Goal: Information Seeking & Learning: Learn about a topic

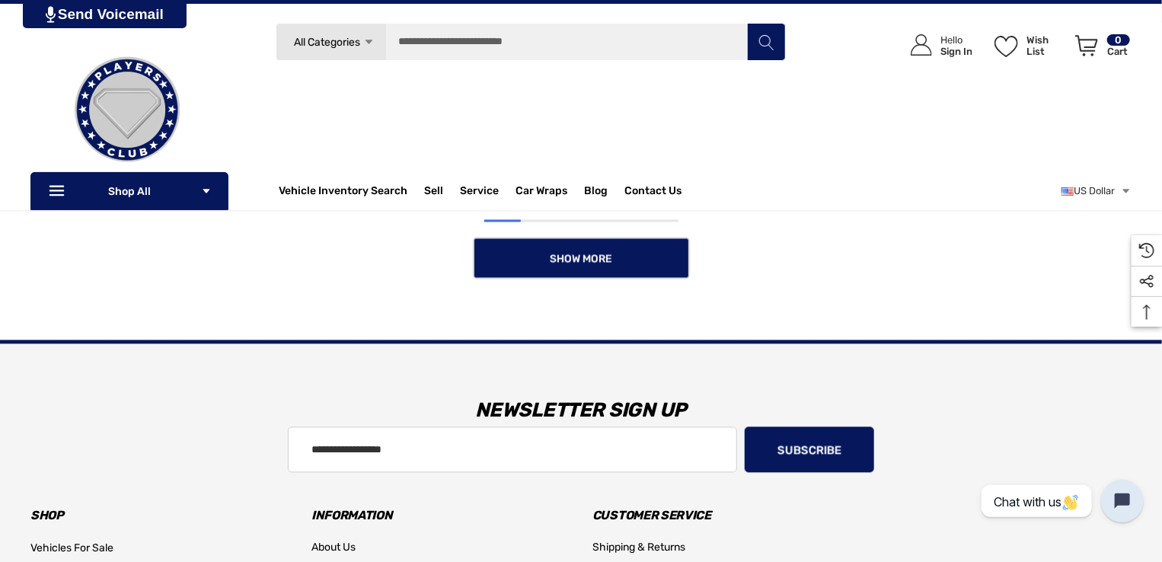
scroll to position [1218, 0]
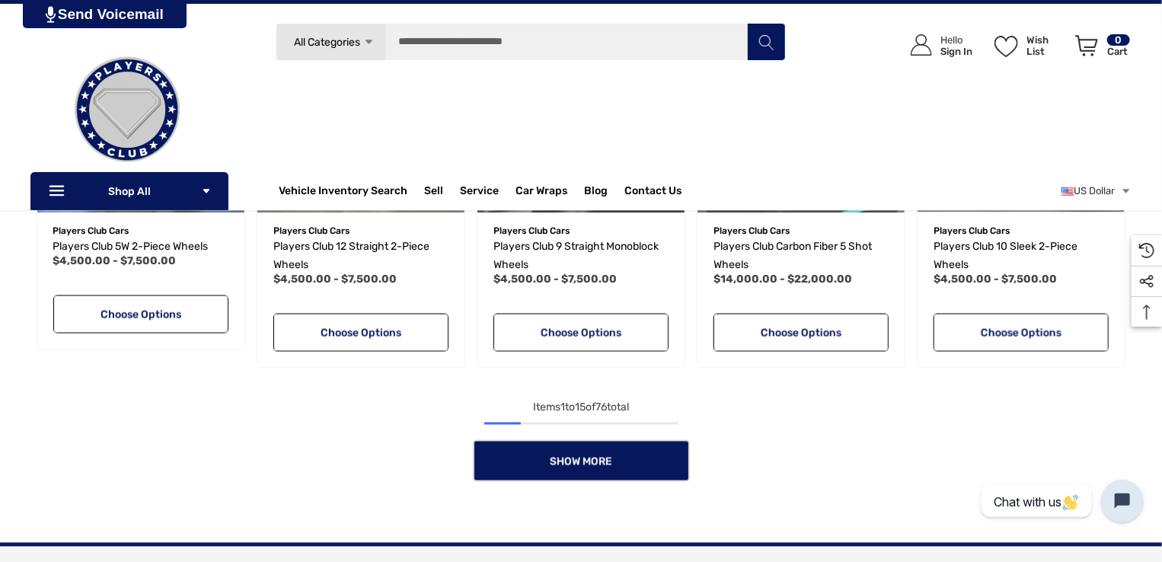
click at [598, 410] on div "Items 1 to 15 of 76 total" at bounding box center [580, 408] width 1101 height 18
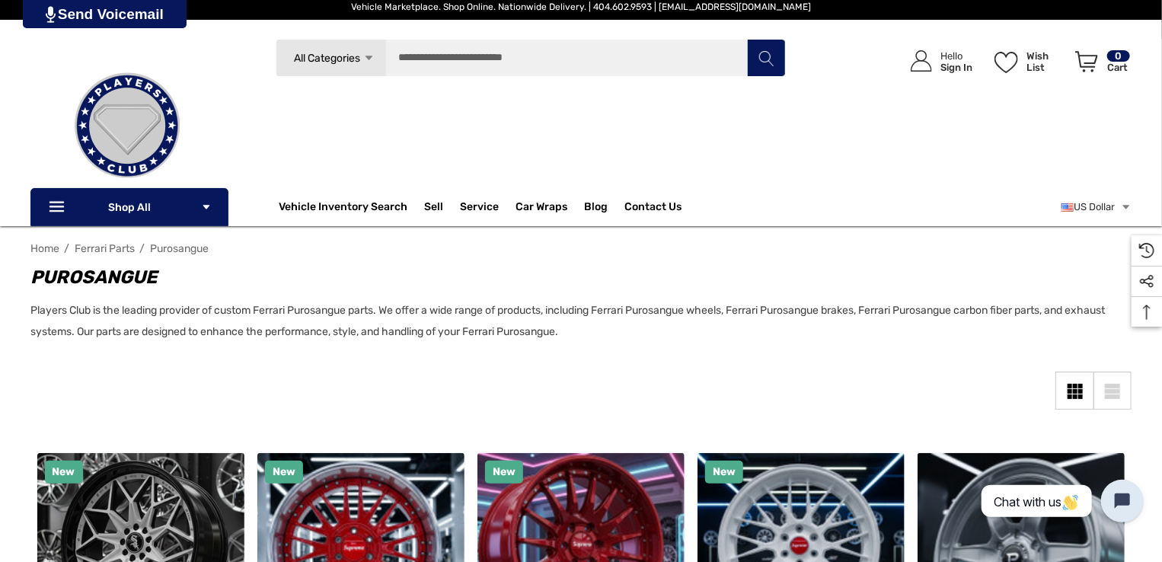
scroll to position [0, 0]
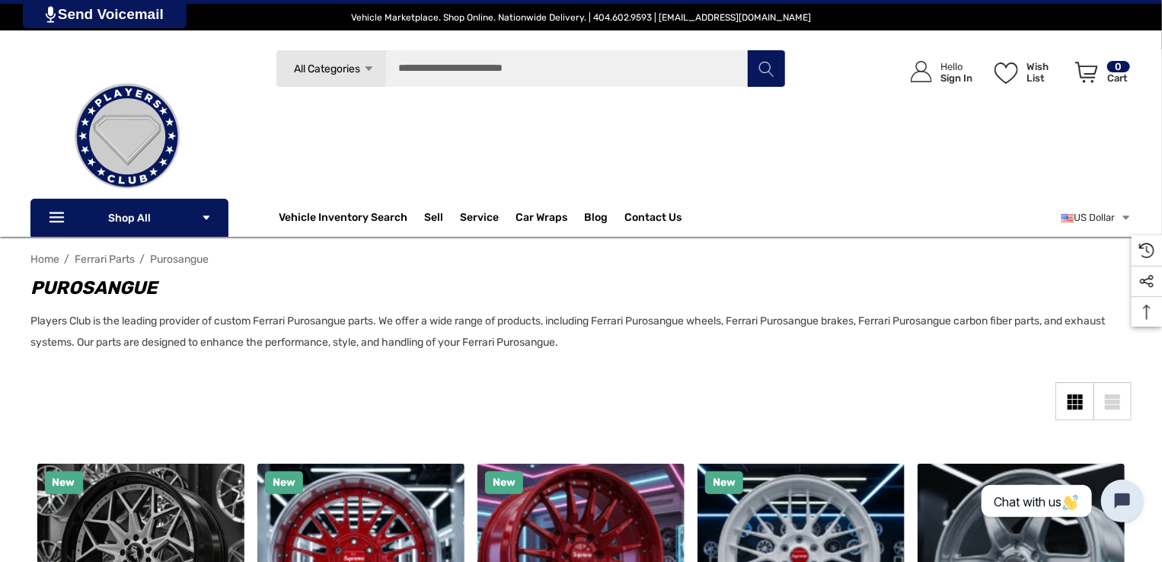
click at [358, 59] on link "All Categories Icon Arrow Down Icon Arrow Down Icon Arrow Up Icon Arrow Up" at bounding box center [331, 68] width 110 height 38
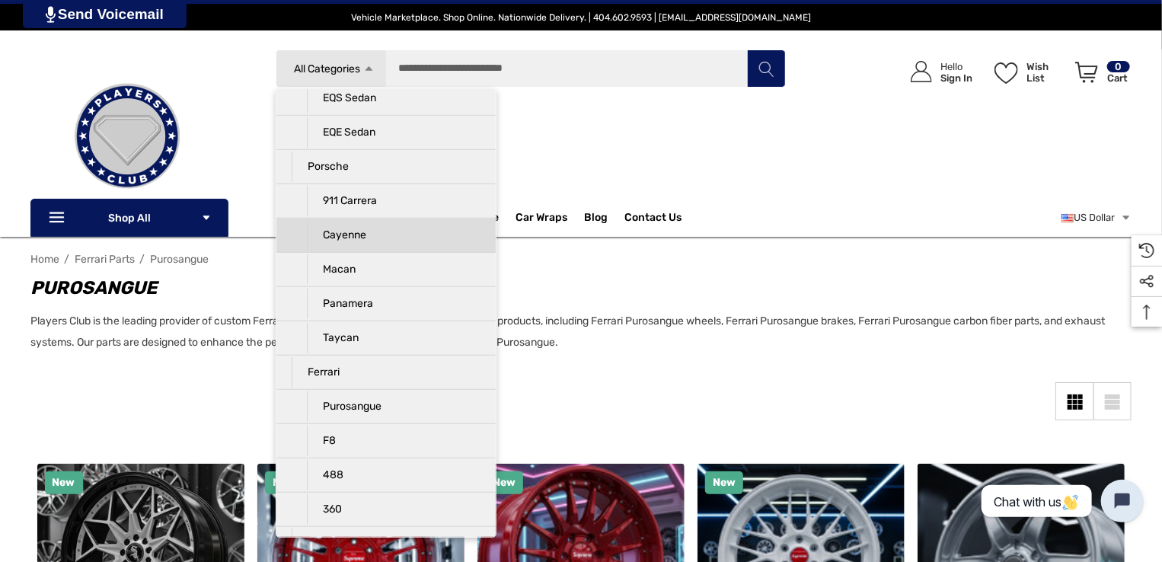
scroll to position [812, 0]
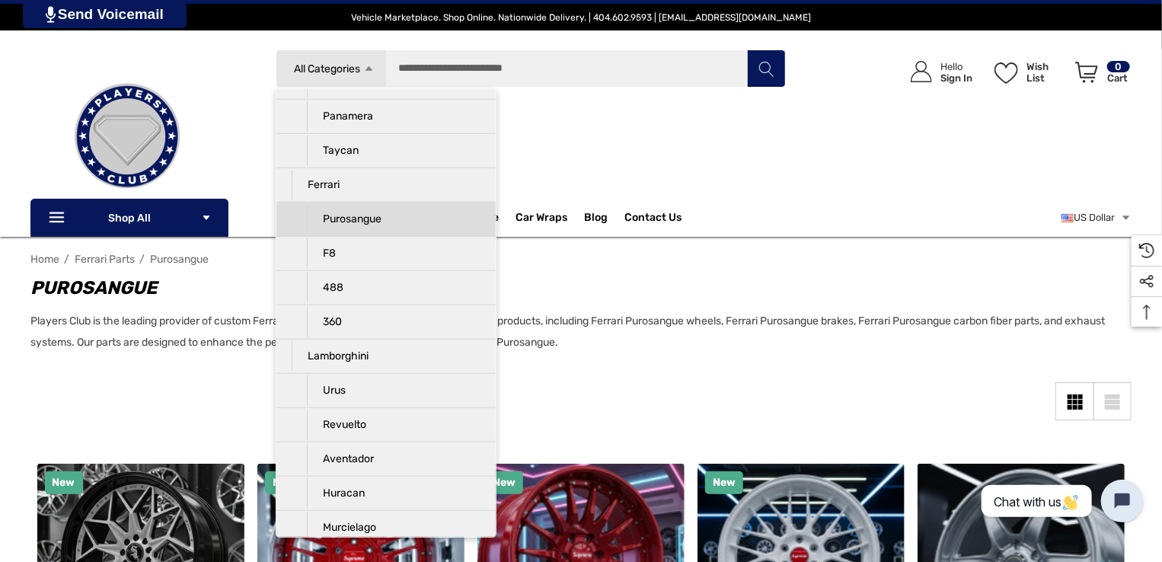
click at [372, 211] on p "Purosangue" at bounding box center [394, 219] width 174 height 30
click at [400, 217] on p "Purosangue" at bounding box center [394, 219] width 174 height 30
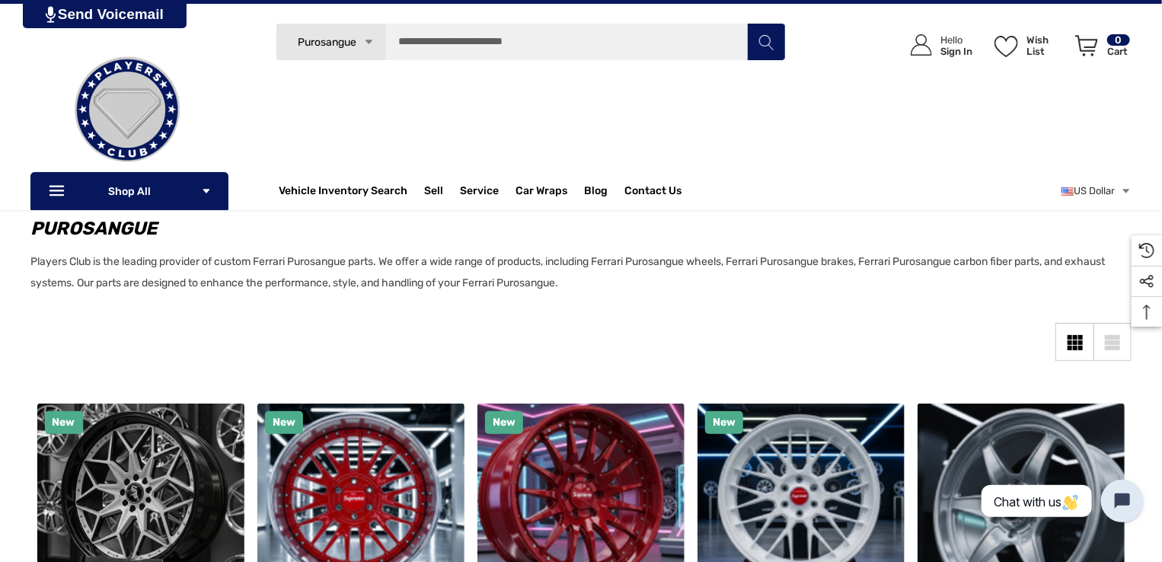
scroll to position [0, 0]
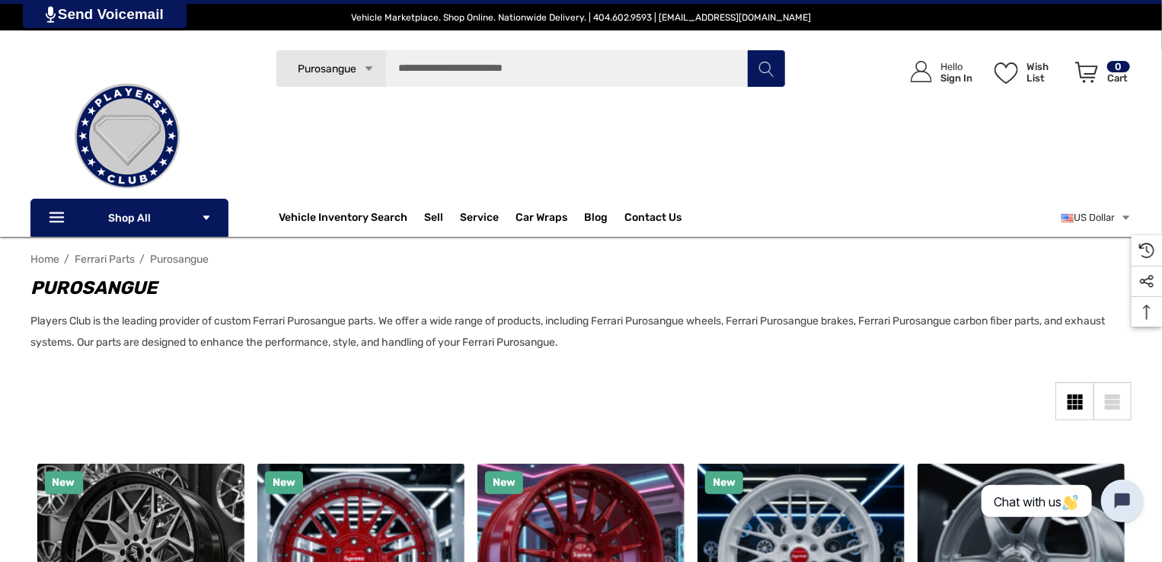
click at [308, 77] on link "Purosangue Icon Arrow Down Icon Arrow Down Icon Arrow Up Icon Arrow Up" at bounding box center [331, 68] width 110 height 38
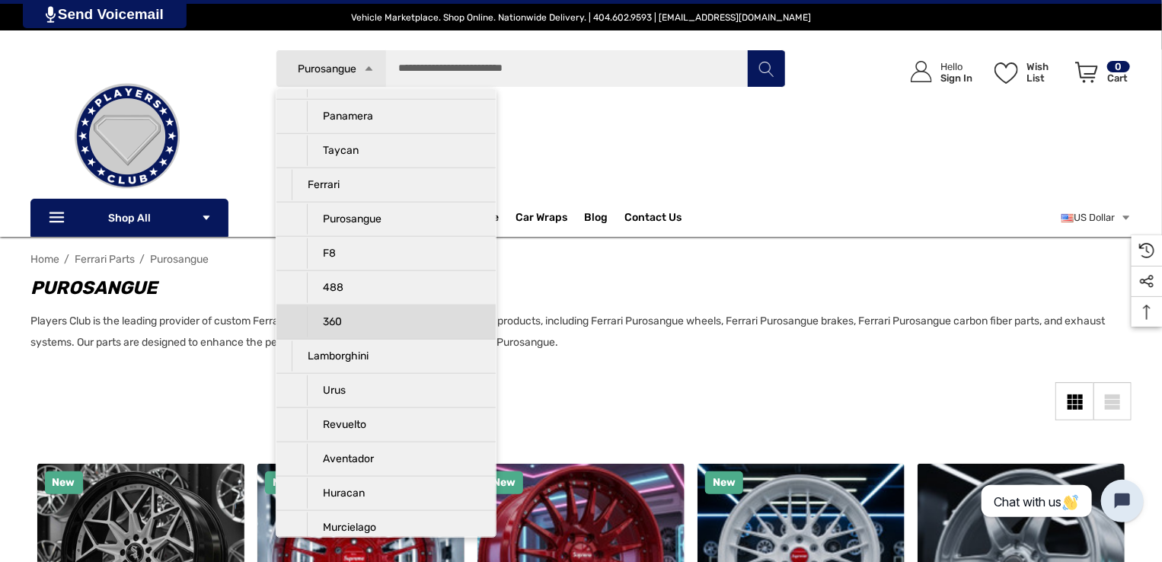
click at [371, 308] on p "360" at bounding box center [394, 322] width 174 height 30
click at [321, 327] on p "360" at bounding box center [394, 322] width 174 height 30
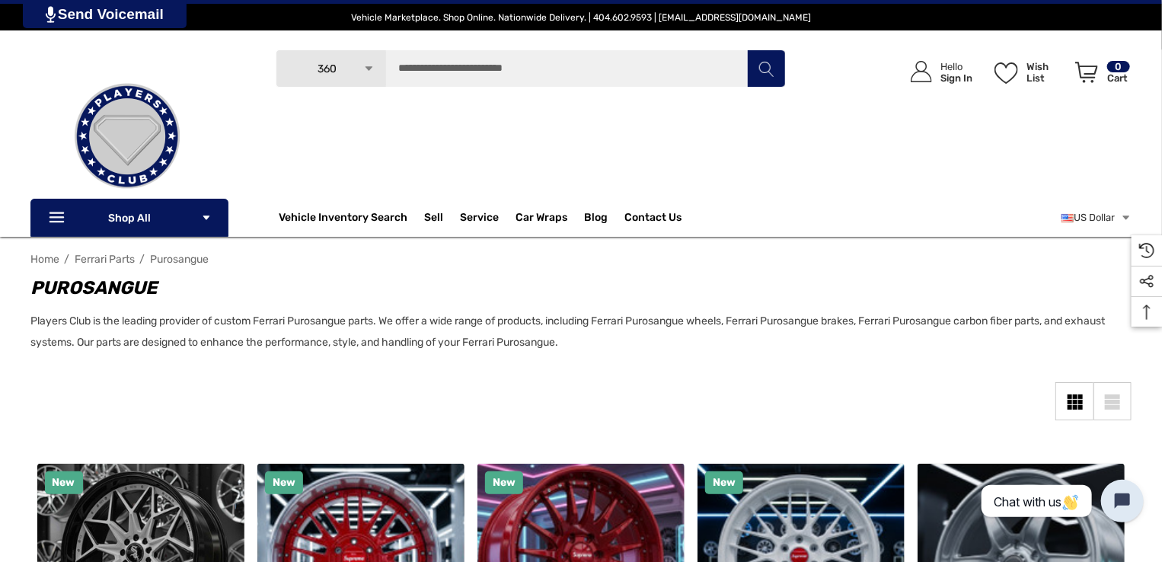
click at [767, 78] on button "Search" at bounding box center [766, 68] width 38 height 38
click at [378, 72] on link "360 Icon Arrow Down Icon Arrow Down Icon Arrow Up Icon Arrow Up" at bounding box center [331, 68] width 110 height 38
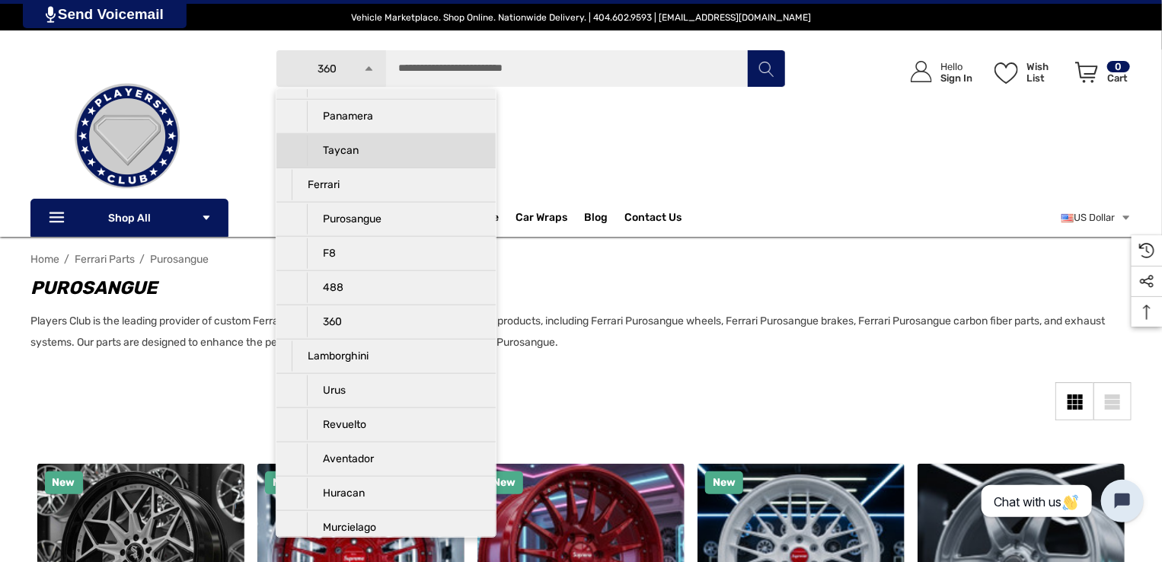
click at [375, 150] on p "Taycan" at bounding box center [394, 151] width 174 height 30
click at [356, 149] on p "Taycan" at bounding box center [394, 151] width 174 height 30
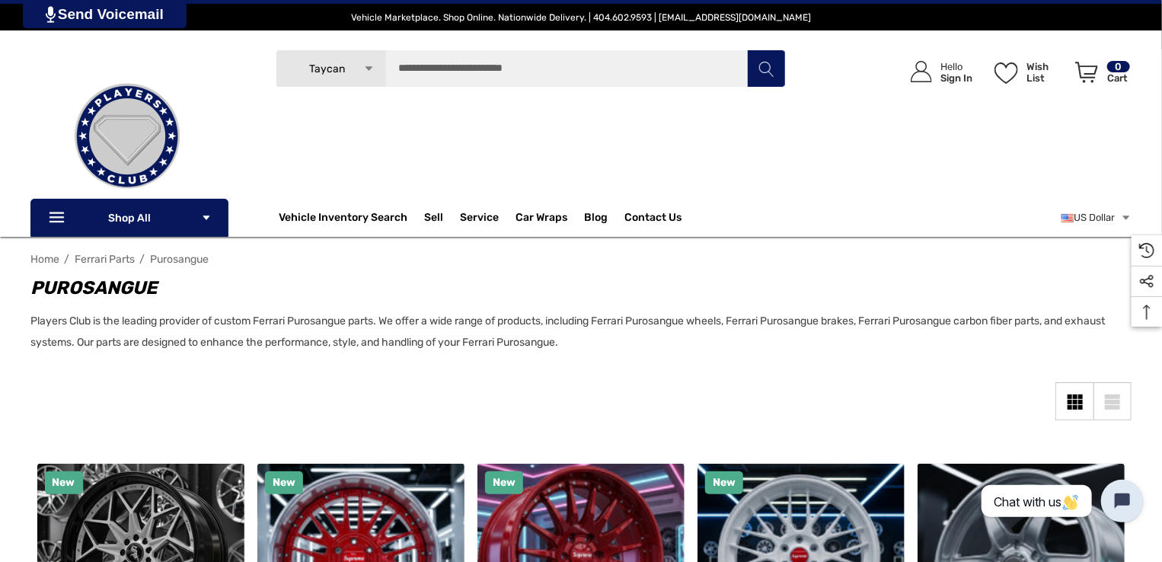
click at [346, 65] on link "Taycan Icon Arrow Down Icon Arrow Down Icon Arrow Up Icon Arrow Up" at bounding box center [331, 68] width 110 height 38
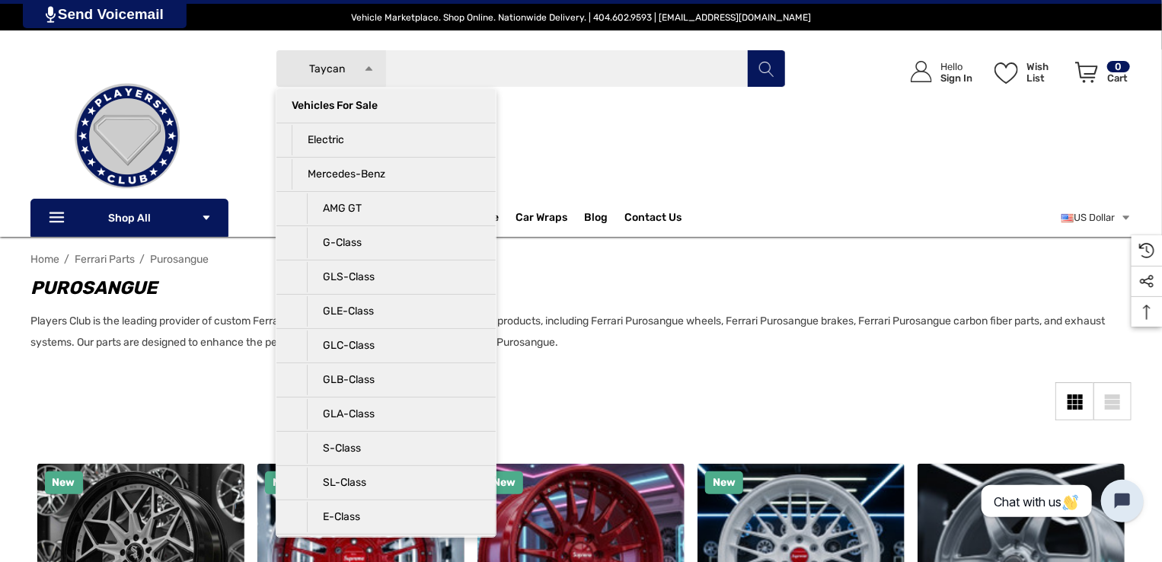
click at [460, 71] on input "Search" at bounding box center [531, 68] width 510 height 38
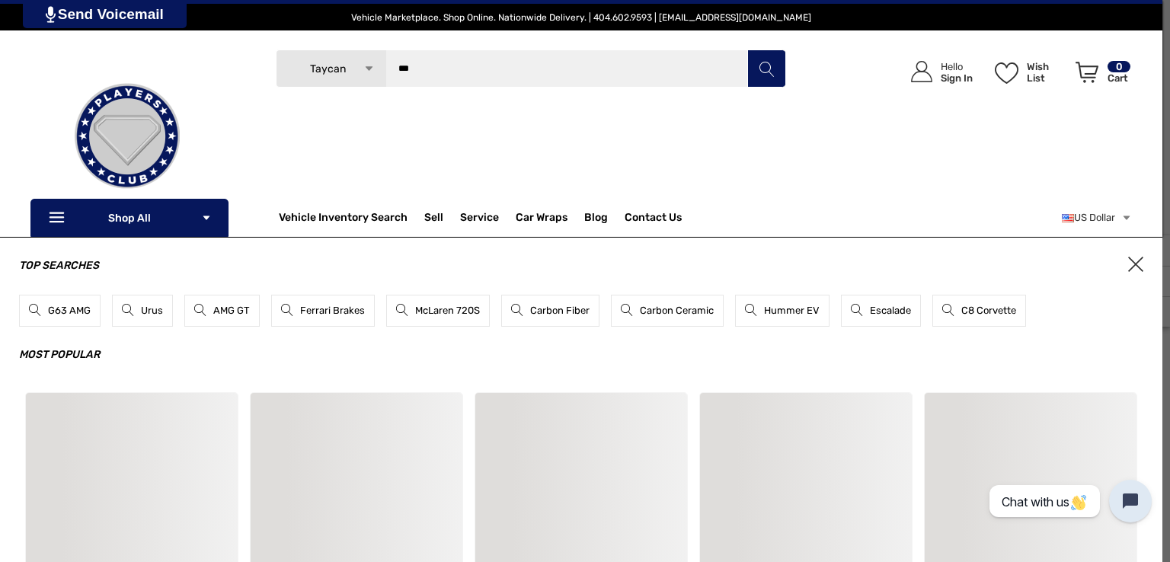
type input "***"
click at [747, 49] on button "Search" at bounding box center [766, 68] width 38 height 38
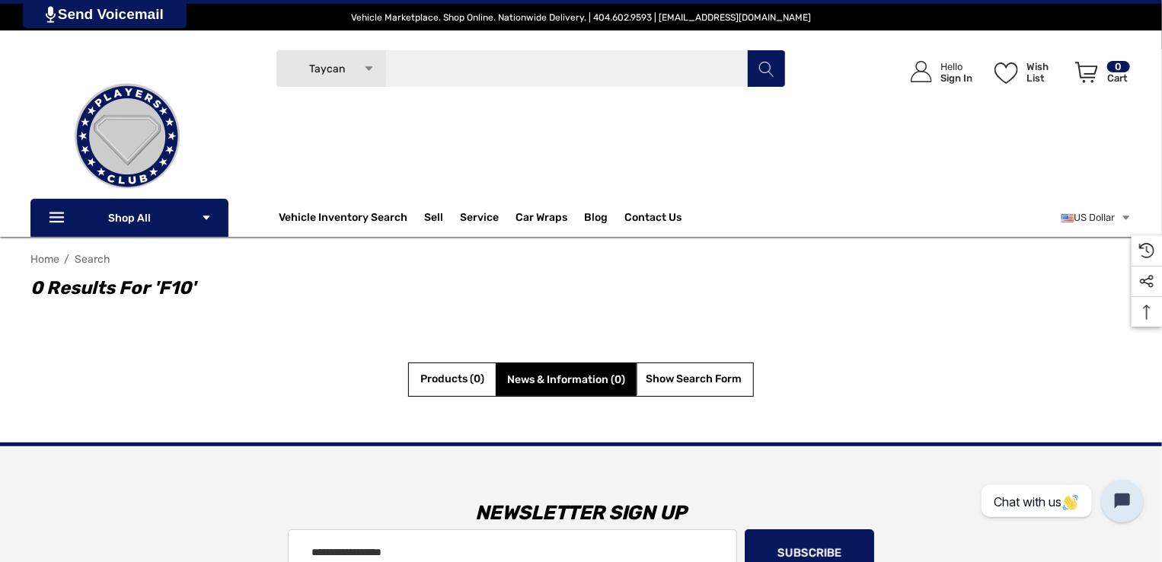
click at [457, 56] on input "Search" at bounding box center [531, 68] width 510 height 38
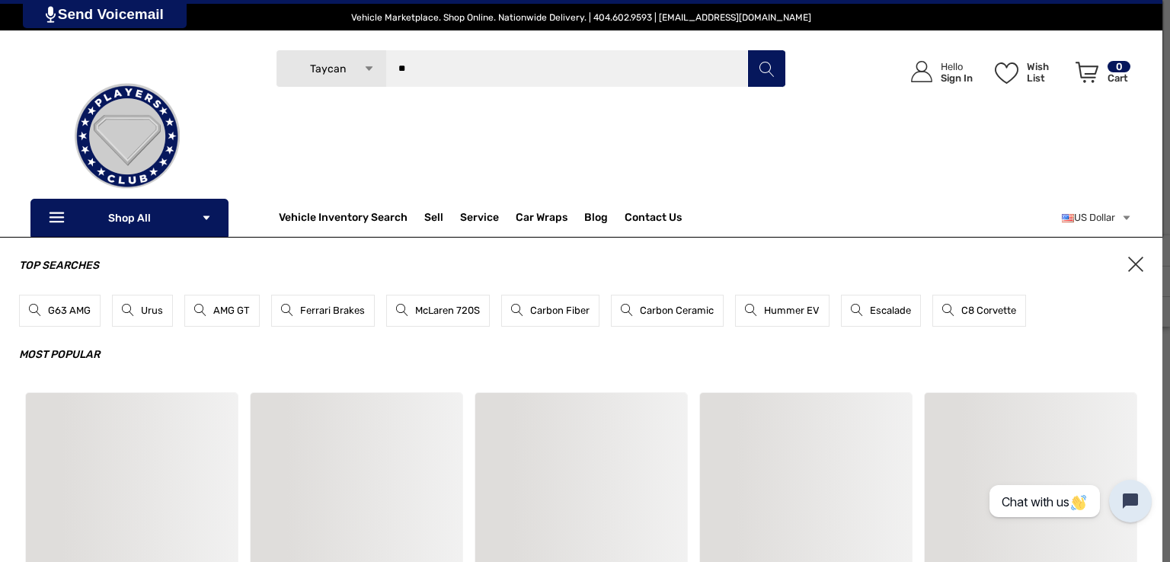
type input "**"
click at [747, 49] on button "Search" at bounding box center [766, 68] width 38 height 38
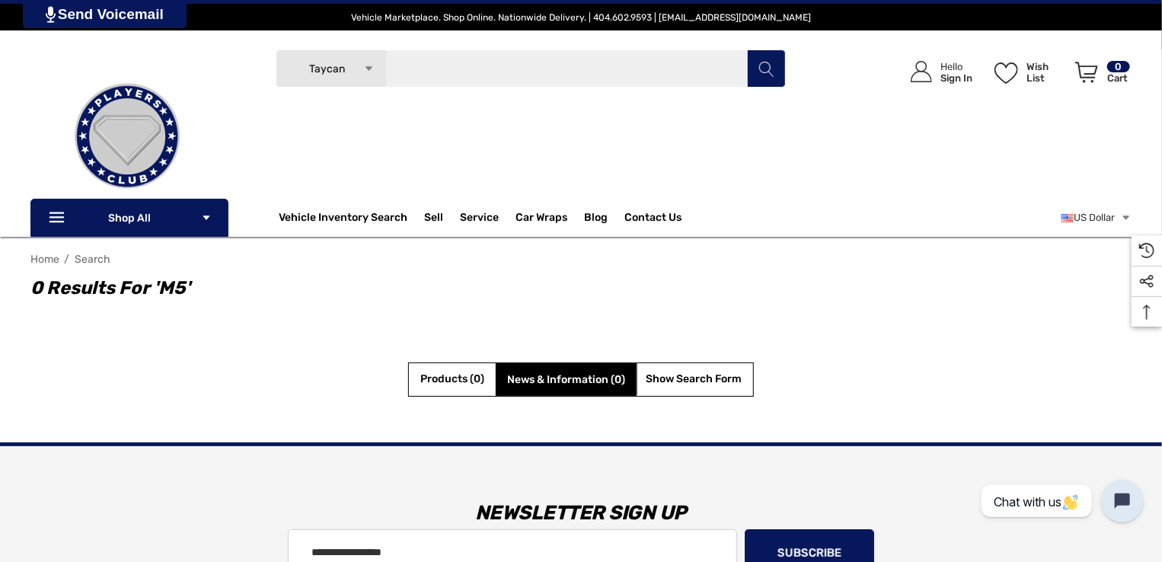
click at [399, 75] on input "Search" at bounding box center [531, 68] width 510 height 38
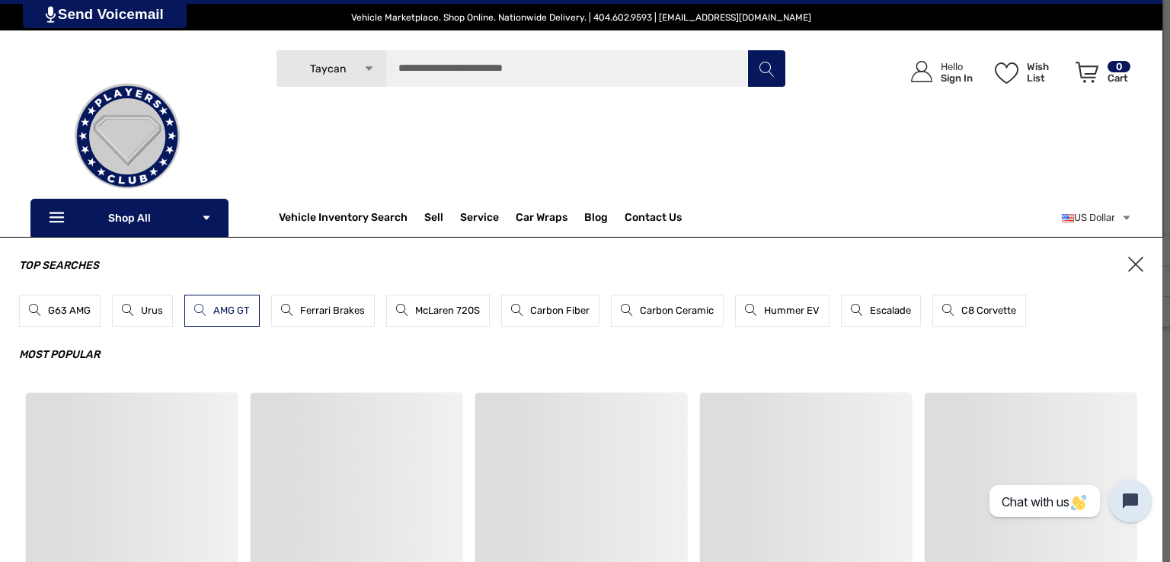
click at [219, 306] on link "AMG GT" at bounding box center [221, 311] width 75 height 32
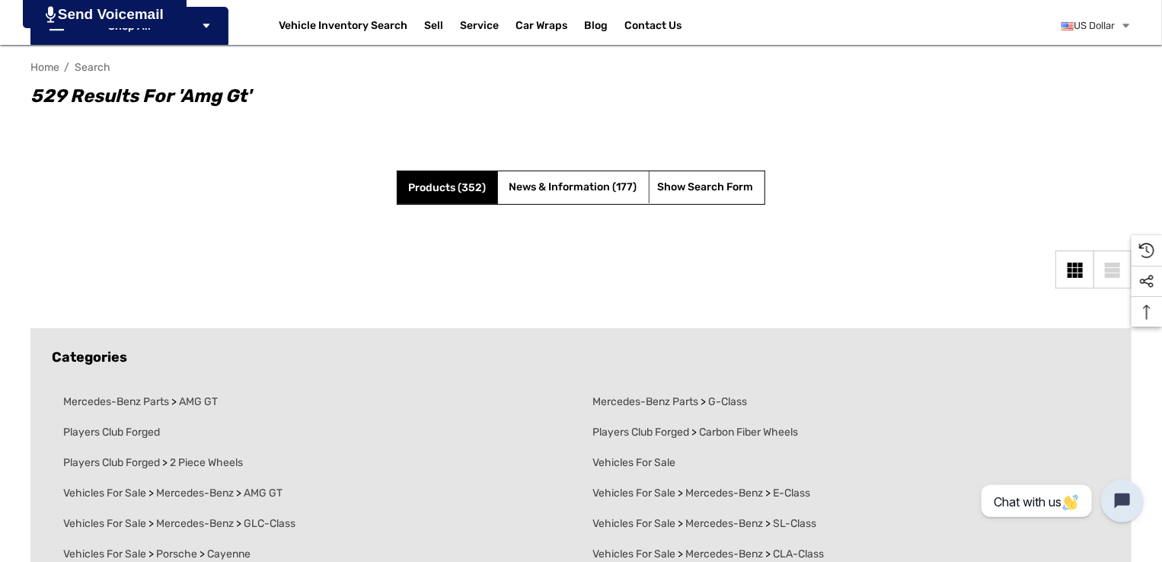
scroll to position [203, 0]
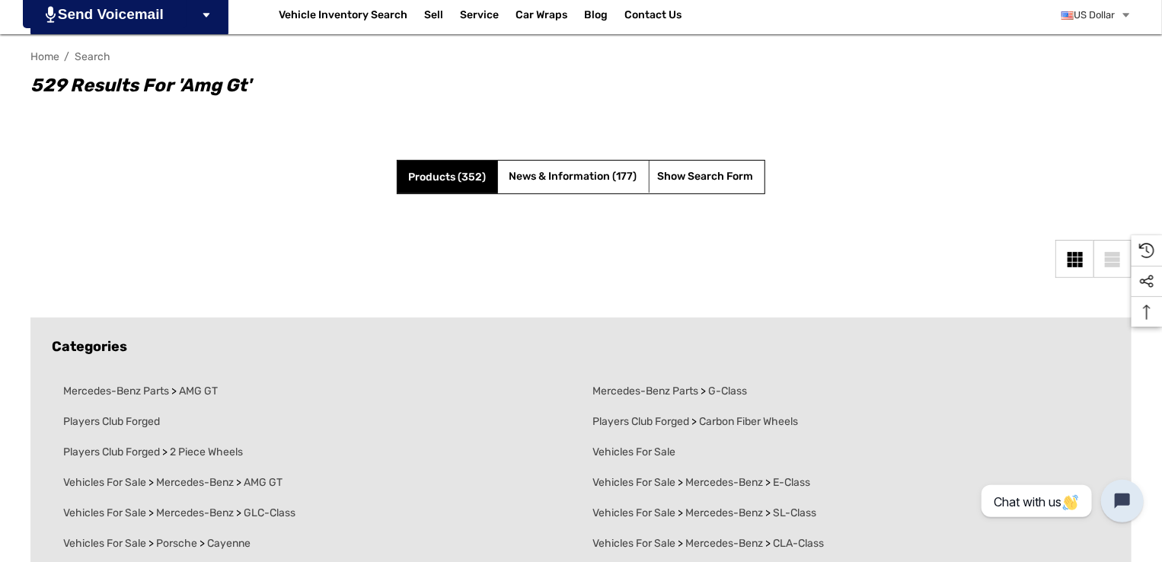
click at [563, 187] on li "News & Information (177)" at bounding box center [573, 177] width 151 height 32
click at [569, 174] on span "News & Information (177)" at bounding box center [573, 176] width 128 height 13
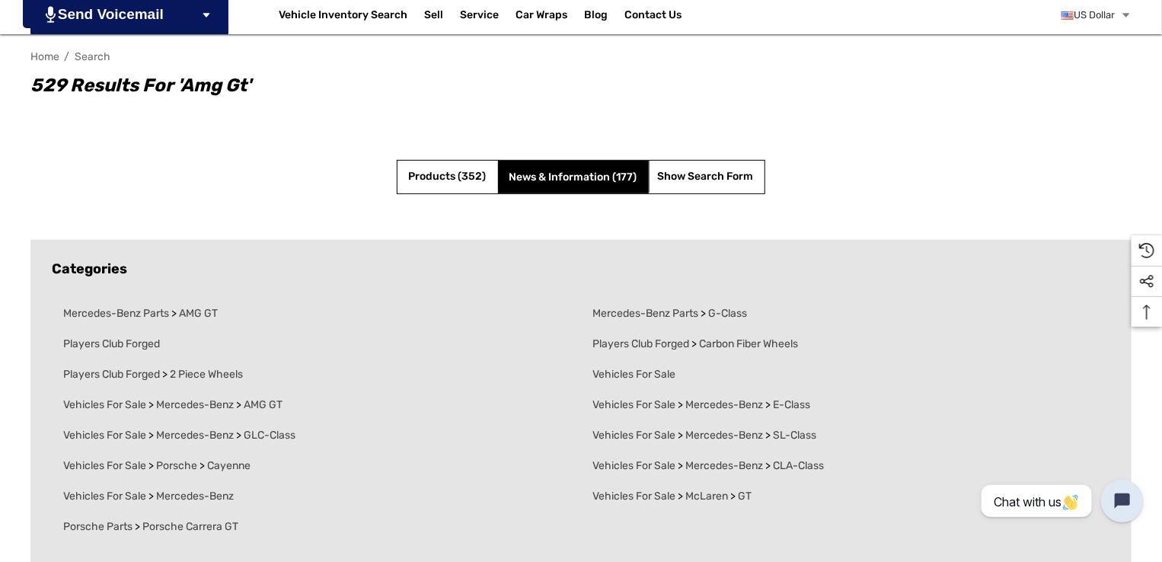
click at [715, 161] on li "Hide Search Form Show Search Form" at bounding box center [707, 177] width 116 height 32
click at [704, 168] on span "Show Search Form" at bounding box center [705, 177] width 96 height 19
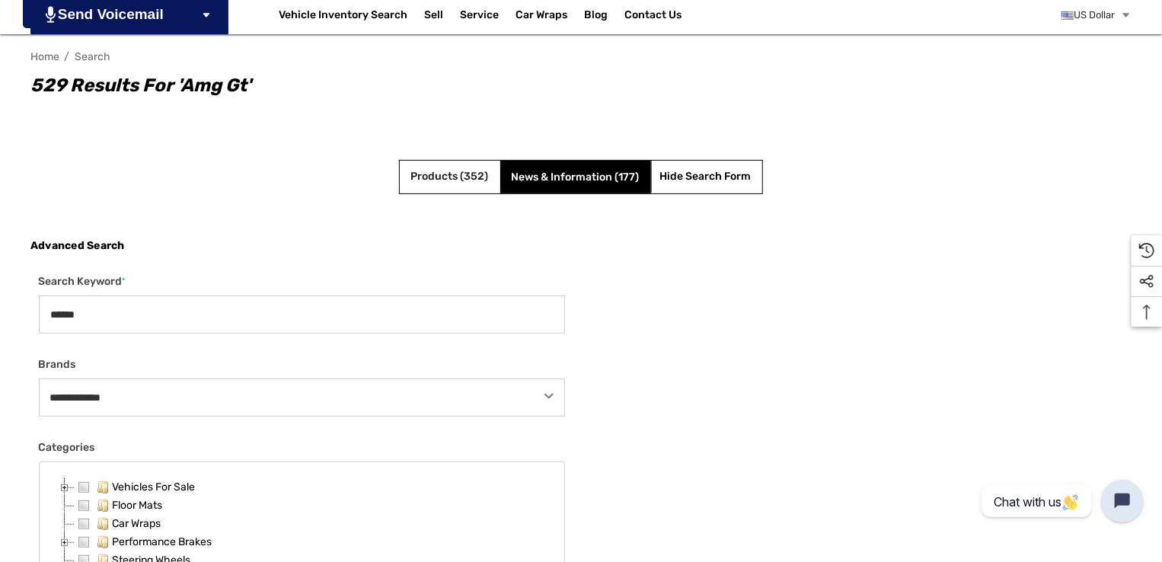
click at [452, 173] on span "Products (352)" at bounding box center [450, 176] width 78 height 13
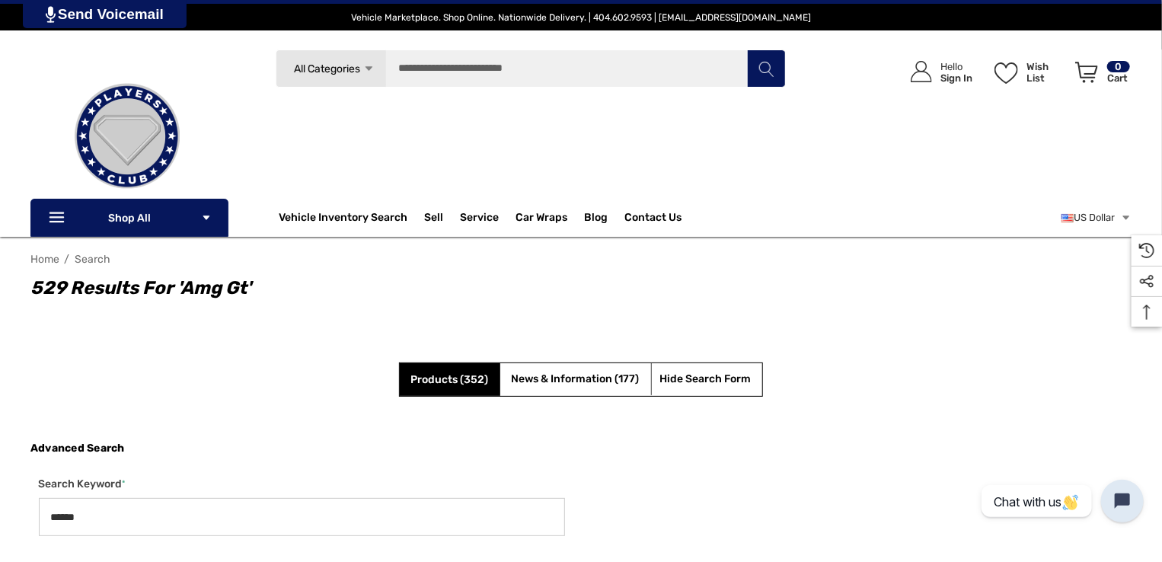
click at [116, 100] on img at bounding box center [127, 136] width 152 height 152
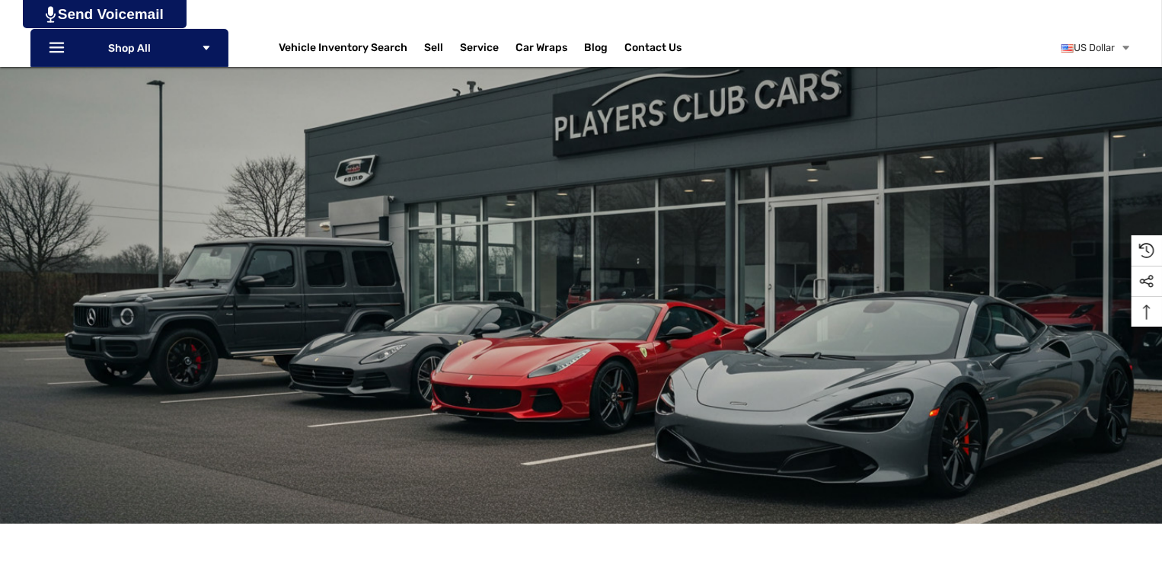
scroll to position [406, 0]
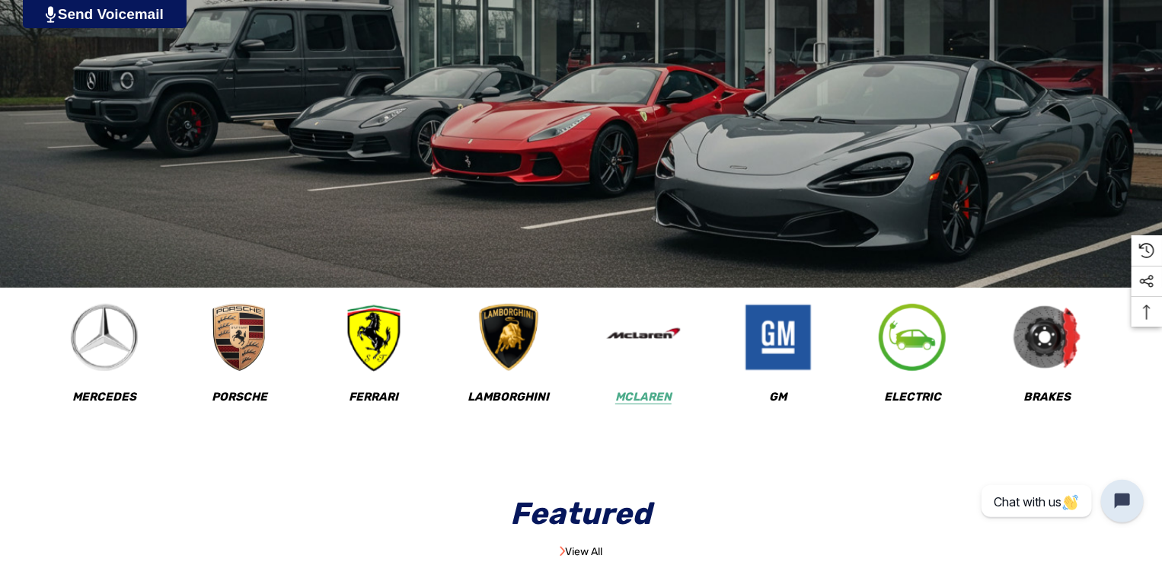
click at [666, 372] on img at bounding box center [642, 337] width 75 height 75
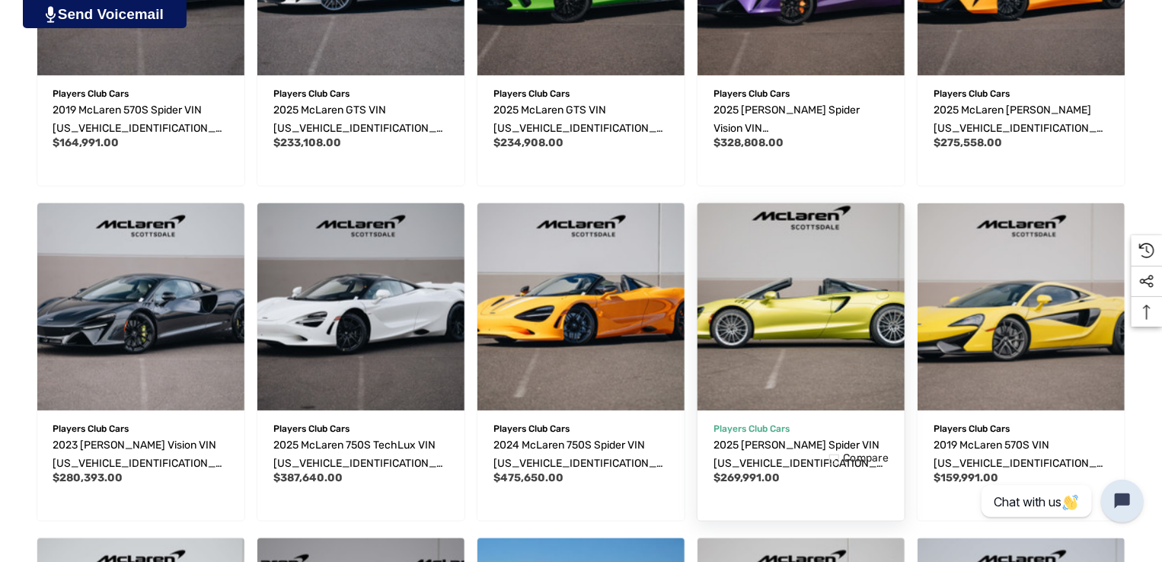
scroll to position [812, 0]
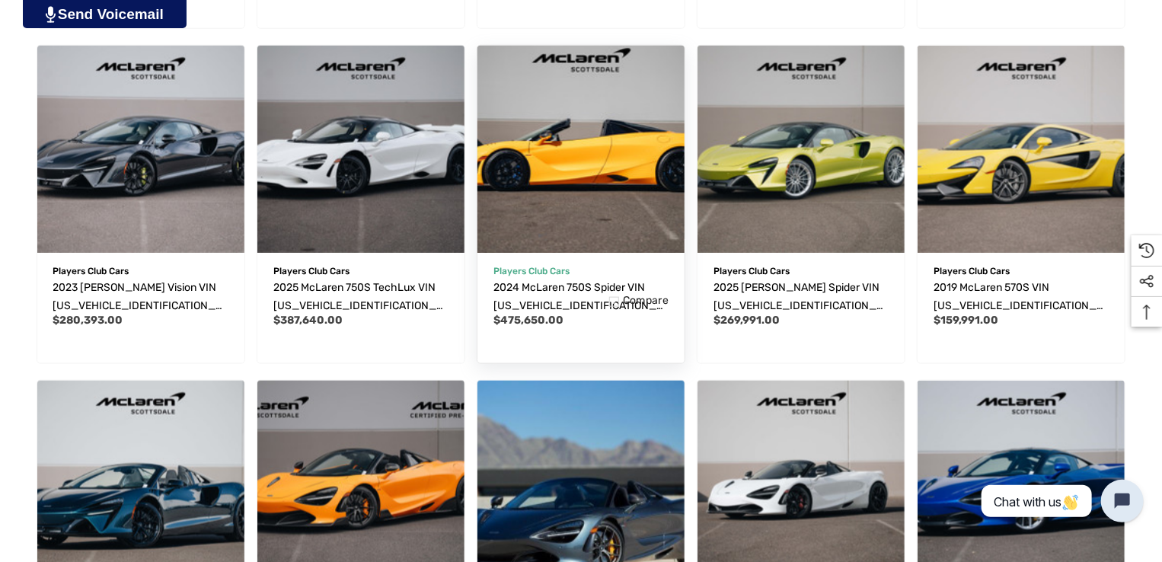
click at [544, 167] on img "2024 McLaren 750S Spider VIN SBM14BCA4RW008340,$475,650.00\a" at bounding box center [581, 149] width 228 height 228
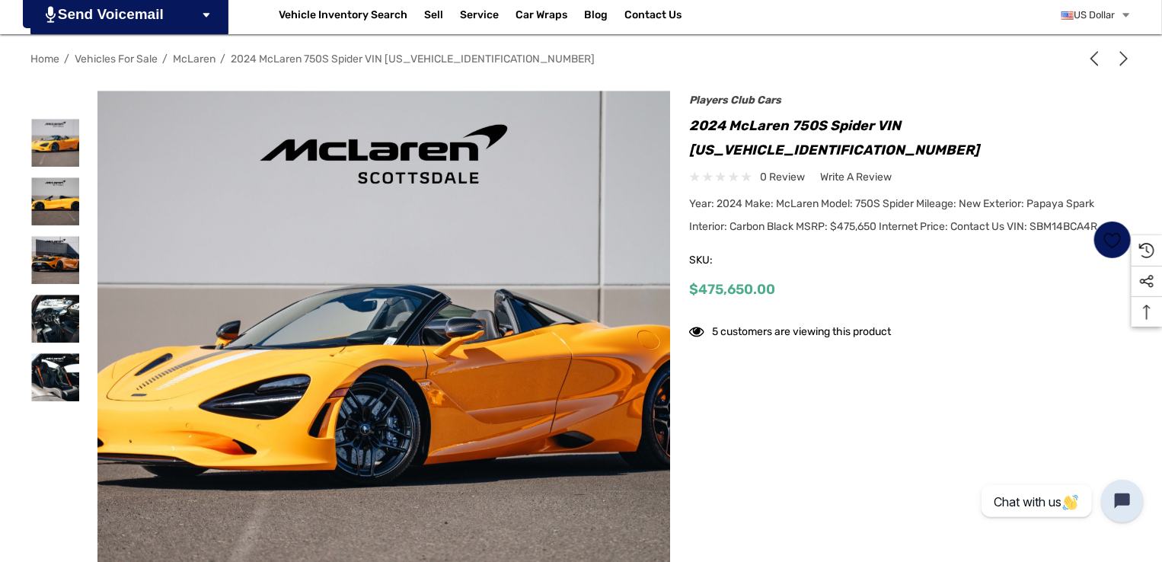
click at [12, 192] on div "Home Vehicles For Sale McLaren 2024 McLaren 750S Spider VIN [US_VEHICLE_IDENTIF…" at bounding box center [581, 355] width 1162 height 618
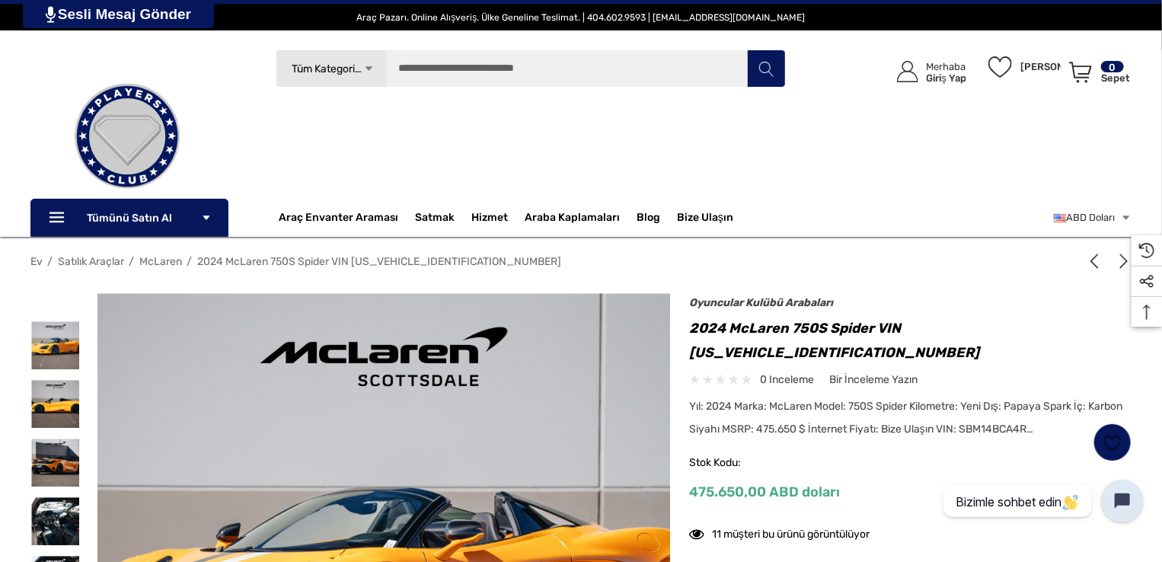
click at [155, 136] on img at bounding box center [127, 136] width 152 height 152
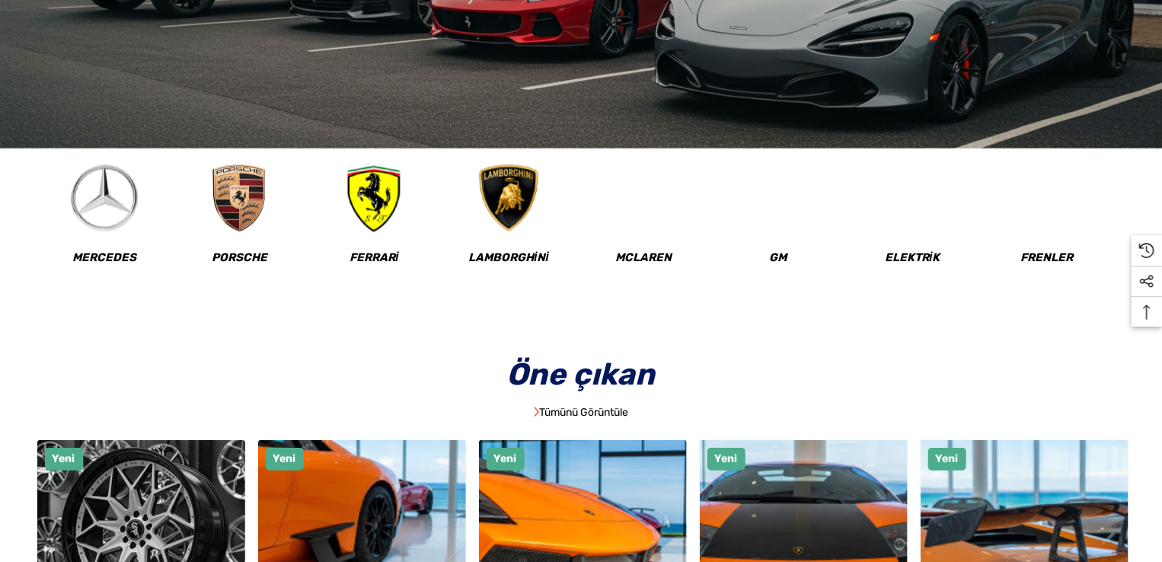
scroll to position [609, 0]
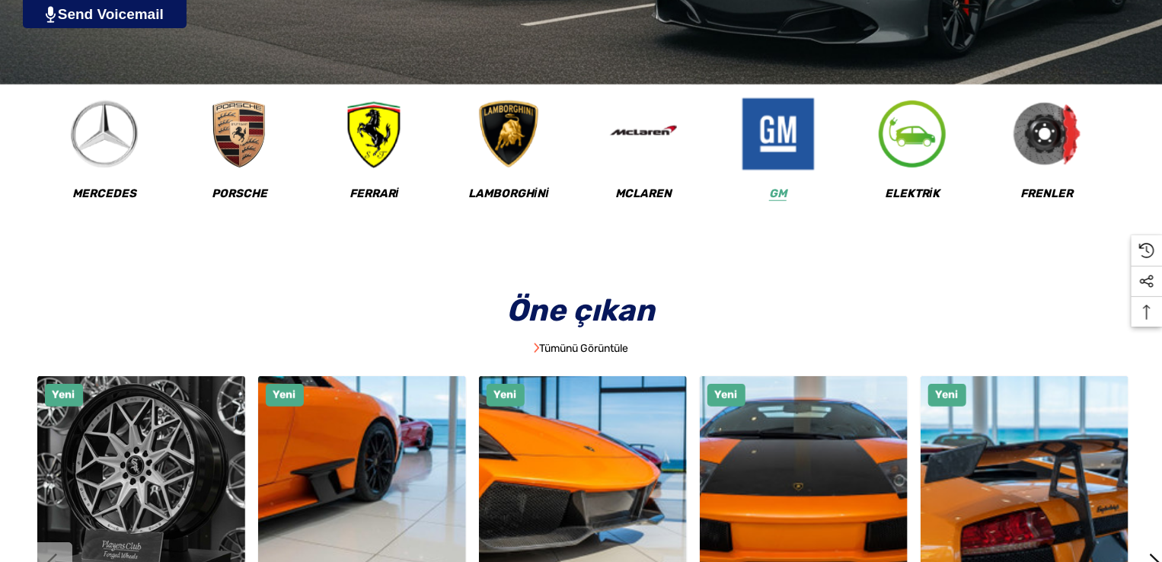
click at [799, 144] on img at bounding box center [777, 134] width 75 height 75
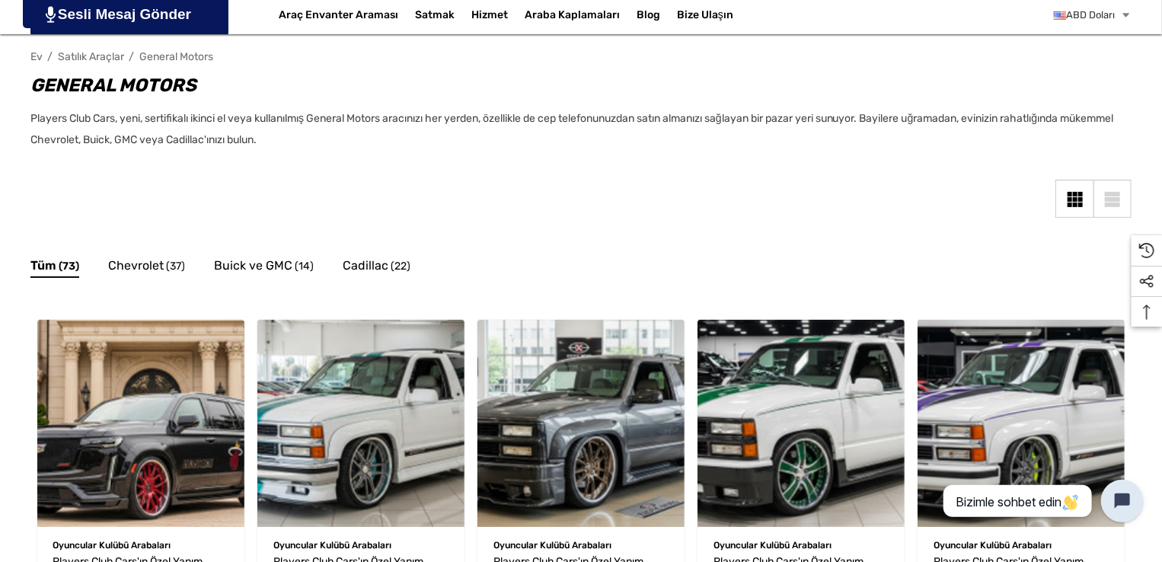
scroll to position [406, 0]
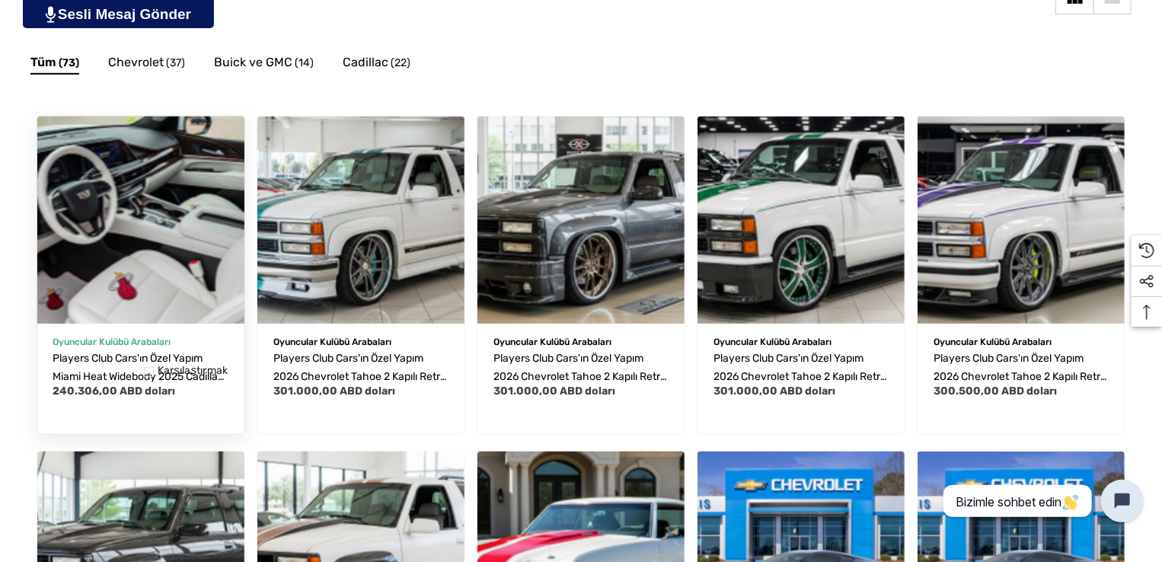
click at [91, 238] on img "Players Club Cars'ın Özel Yapım Miami Heat Geniş Gövdeli 2025 Cadillac Escalade…" at bounding box center [141, 220] width 228 height 228
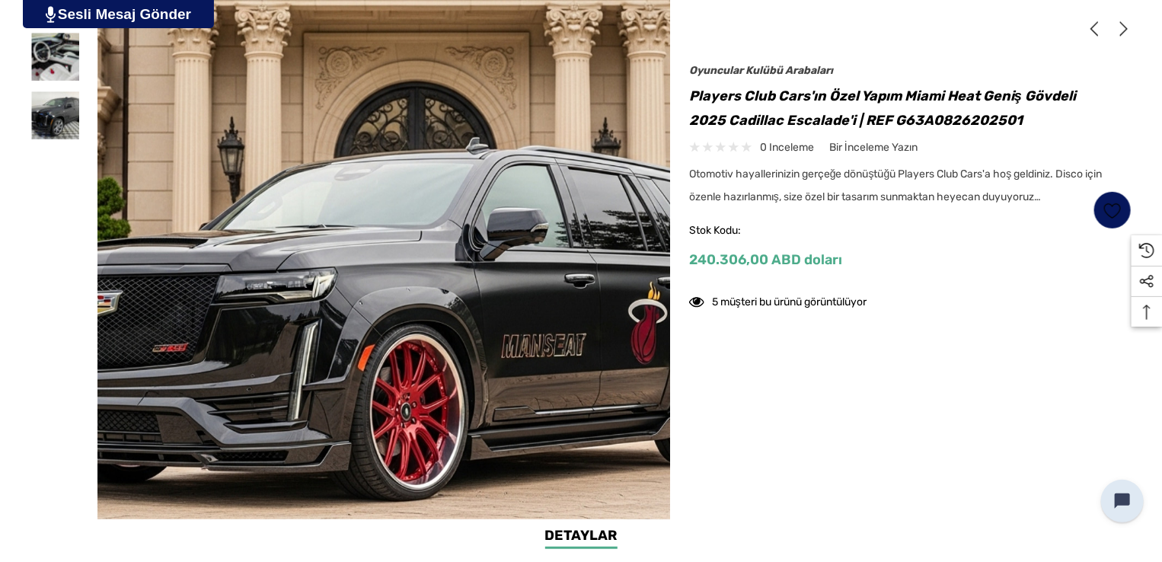
scroll to position [406, 0]
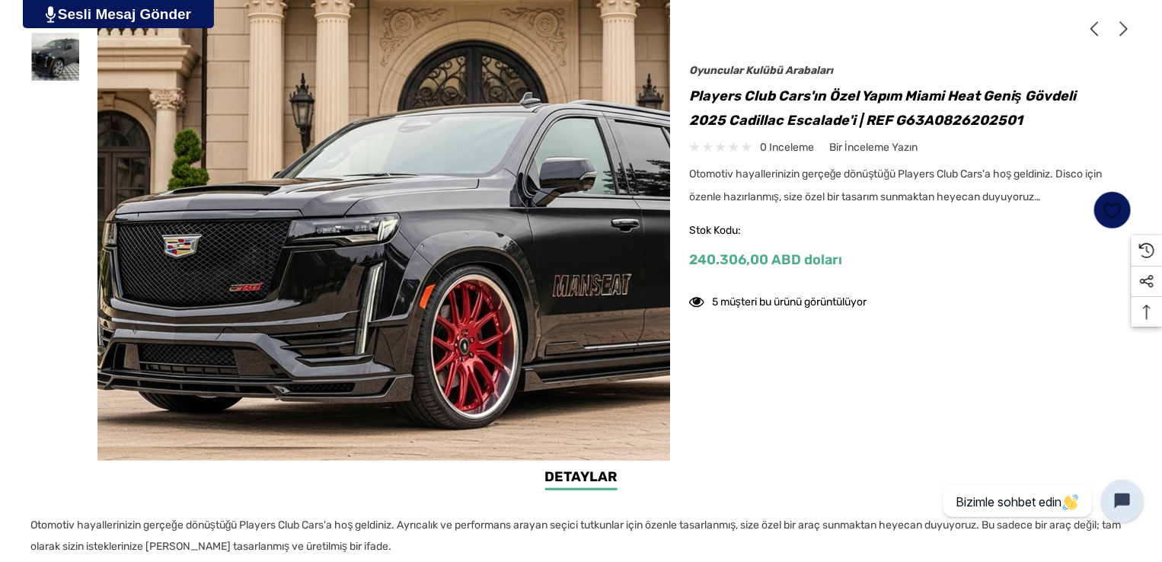
click at [266, 261] on img at bounding box center [444, 180] width 975 height 531
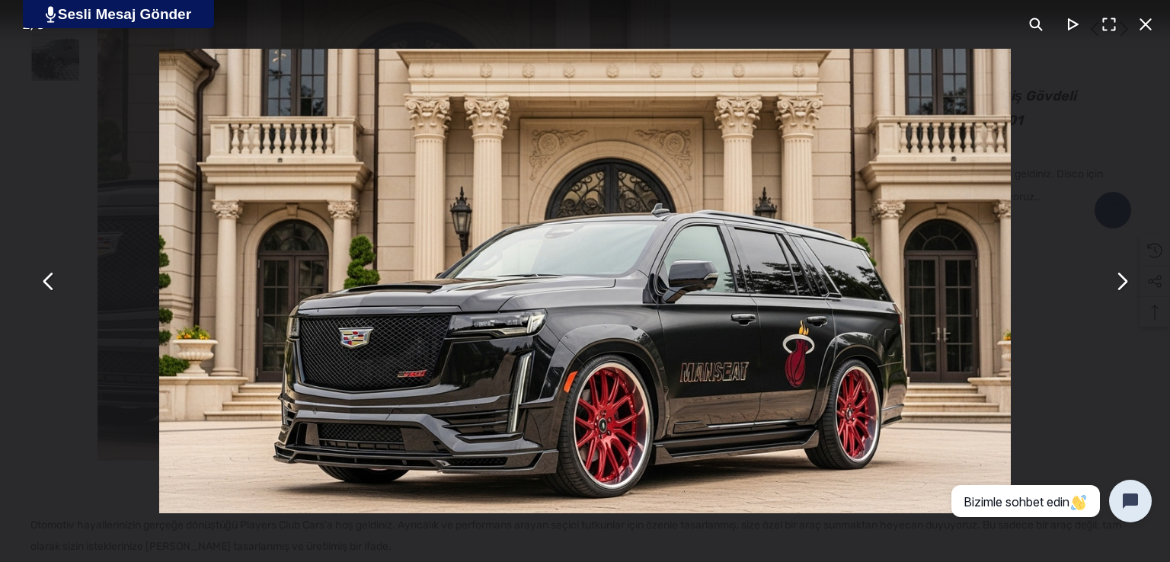
click at [1118, 298] on button "Bu modal içeriği ESC tuşuyla kapatabilirsiniz" at bounding box center [1121, 281] width 37 height 37
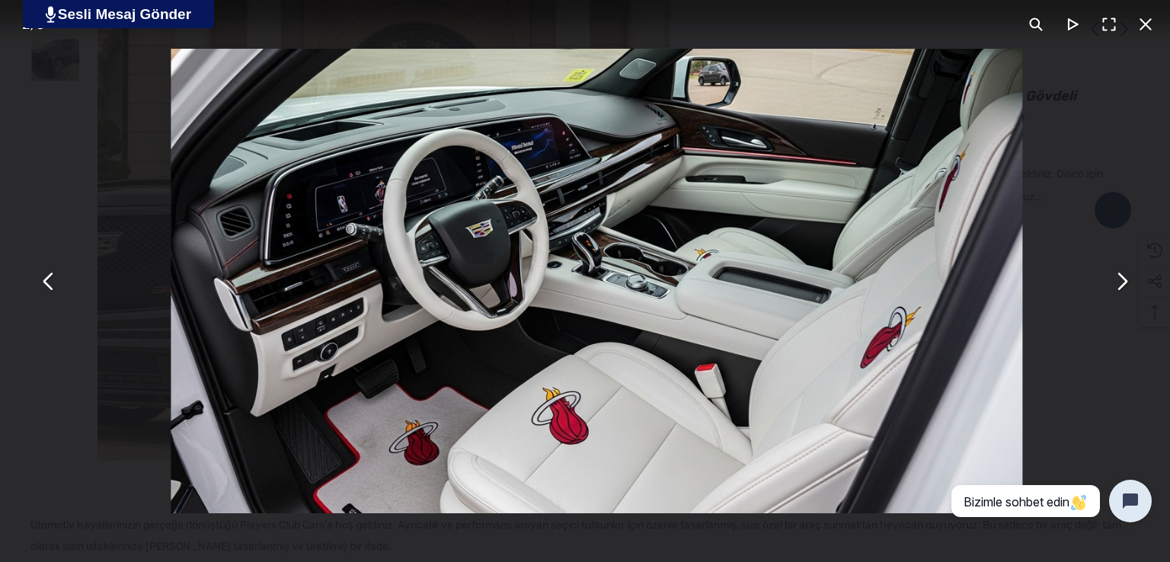
click at [1118, 298] on button "Bu modal içeriği ESC tuşuyla kapatabilirsiniz" at bounding box center [1121, 281] width 37 height 37
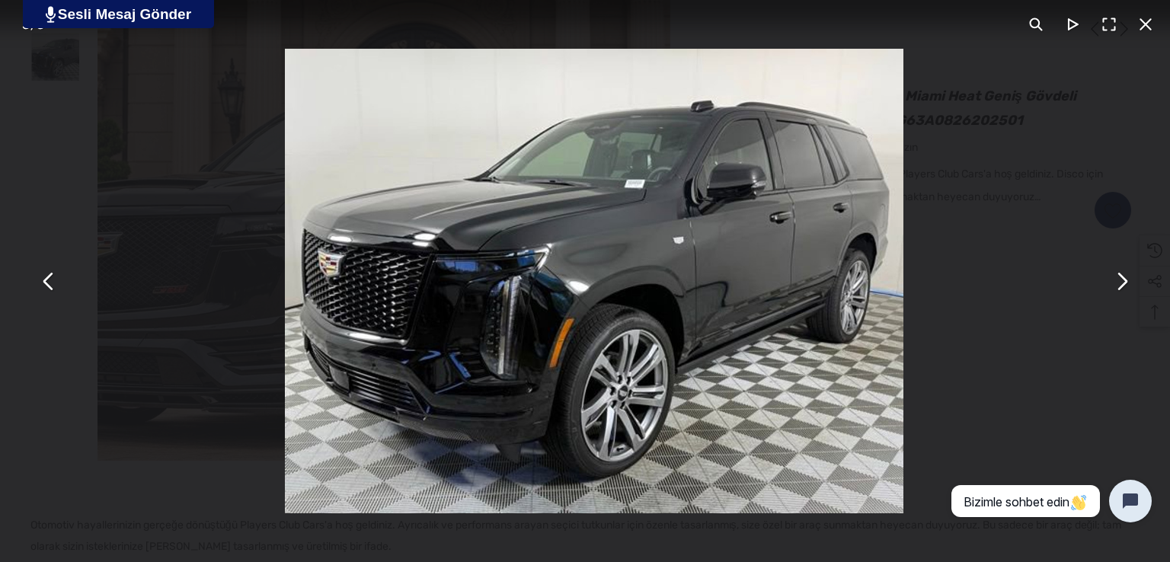
click at [1118, 298] on button "Bu modal içeriği ESC tuşuyla kapatabilirsiniz" at bounding box center [1121, 281] width 37 height 37
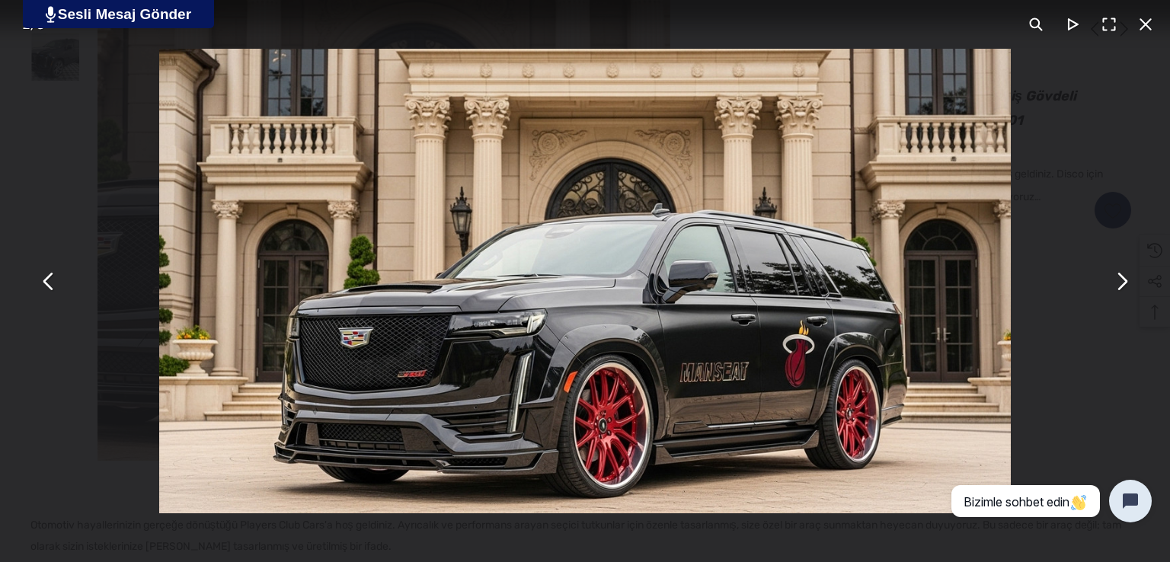
click at [1118, 298] on button "Bu modal içeriği ESC tuşuyla kapatabilirsiniz" at bounding box center [1121, 281] width 37 height 37
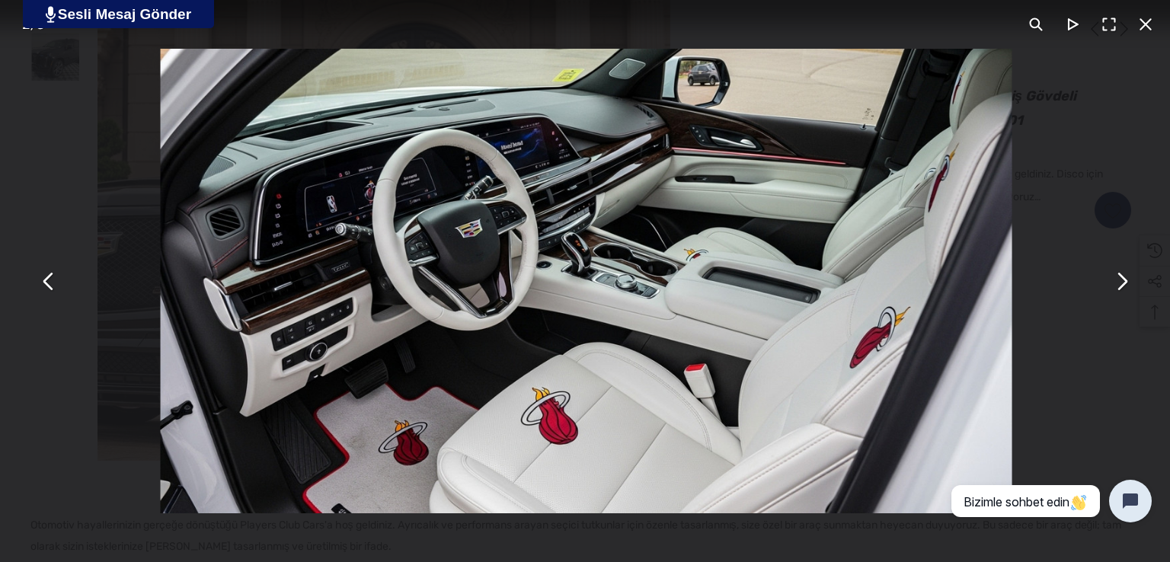
click at [1118, 298] on button "Bu modal içeriği ESC tuşuyla kapatabilirsiniz" at bounding box center [1121, 281] width 37 height 37
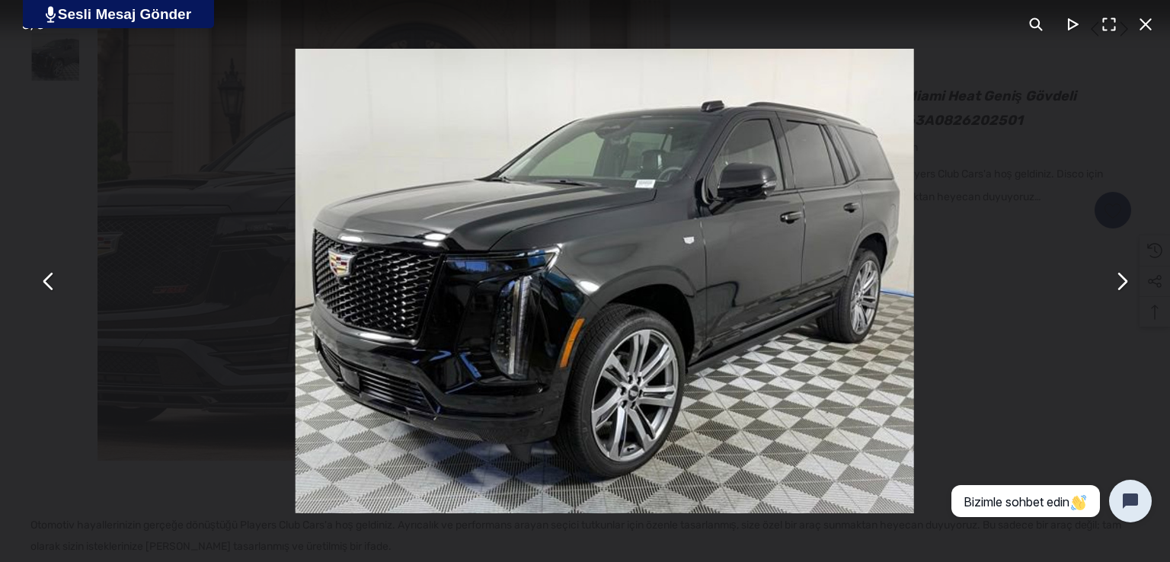
click at [1118, 298] on button "Bu modal içeriği ESC tuşuyla kapatabilirsiniz" at bounding box center [1121, 281] width 37 height 37
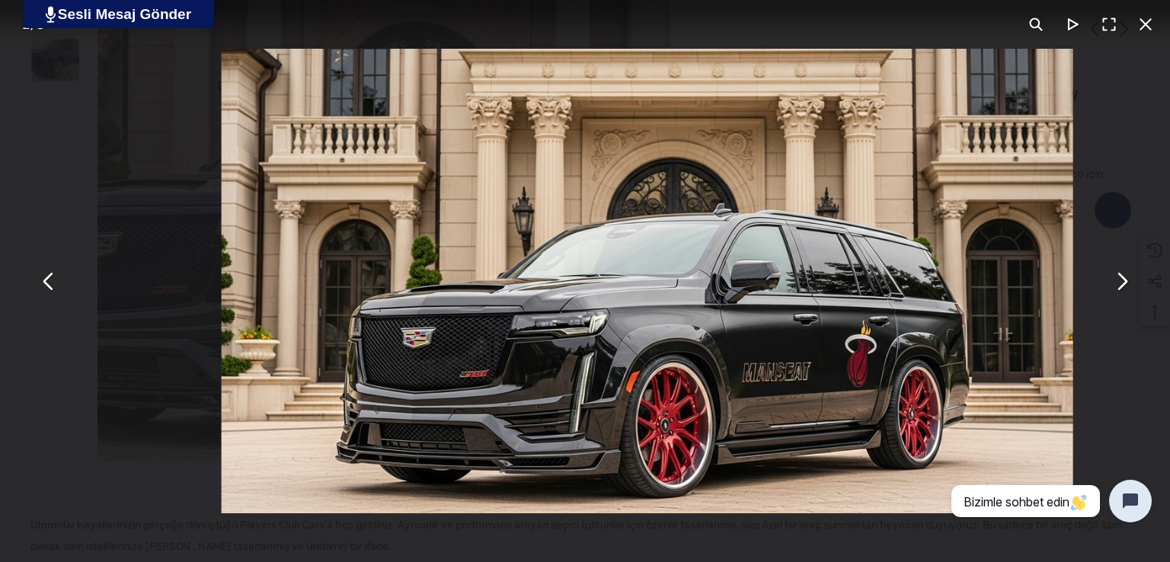
click at [1118, 298] on button "Bu modal içeriği ESC tuşuyla kapatabilirsiniz" at bounding box center [1121, 281] width 37 height 37
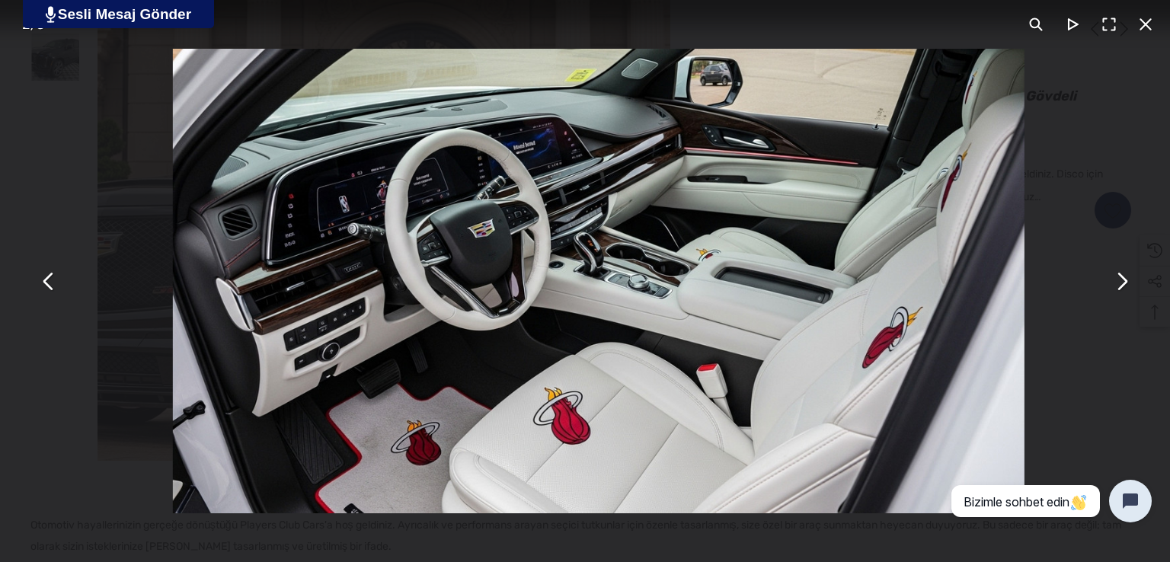
click at [1148, 29] on button "Bu modal içeriği ESC tuşuyla kapatabilirsiniz" at bounding box center [1145, 24] width 37 height 37
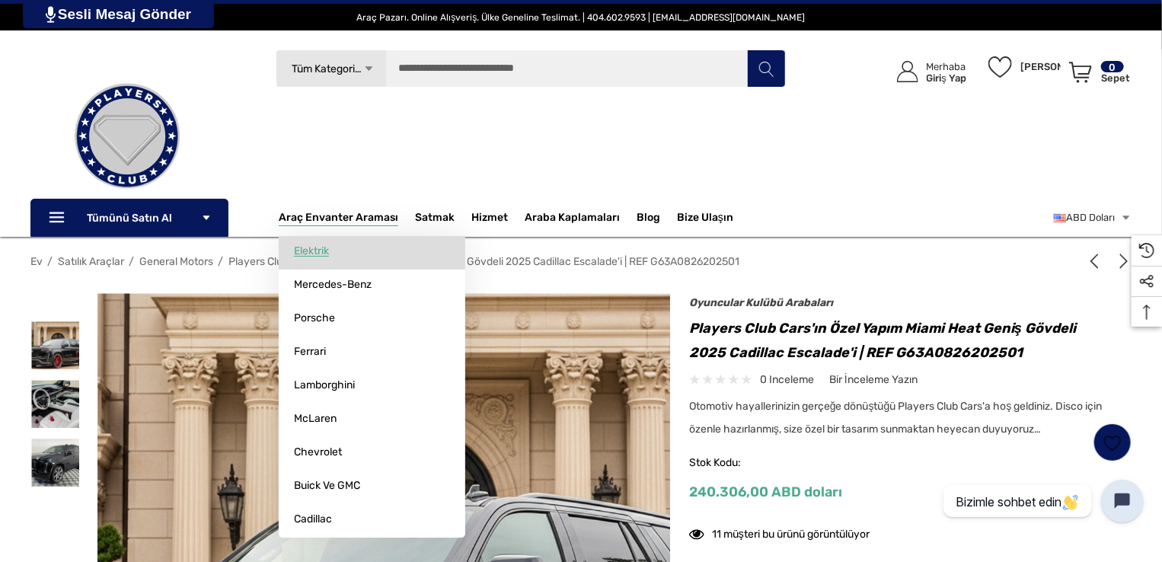
click at [324, 255] on font "Elektrik" at bounding box center [311, 250] width 35 height 13
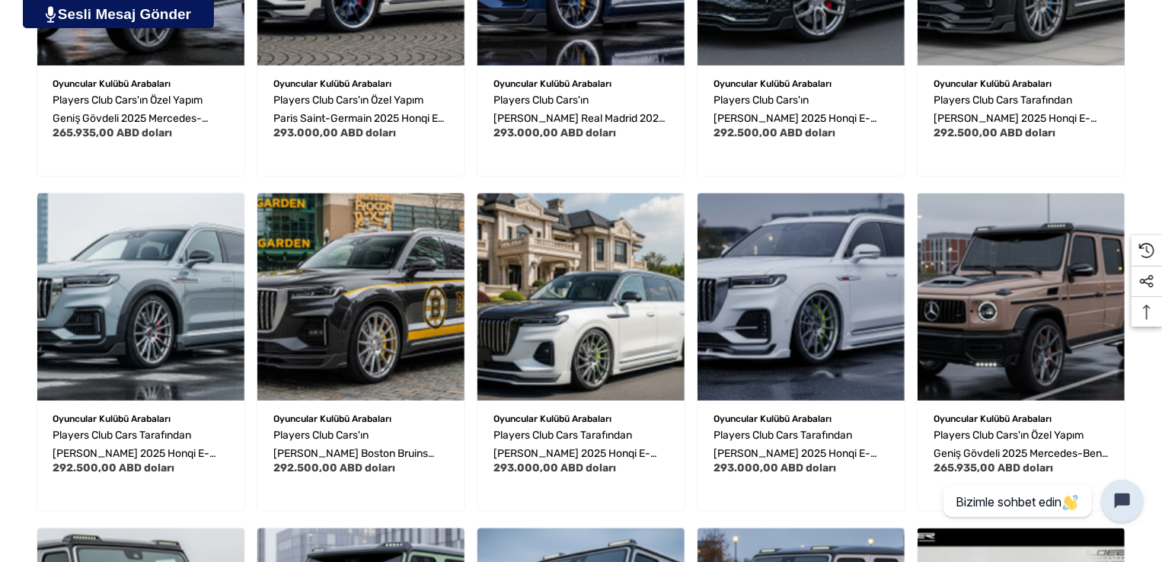
scroll to position [609, 0]
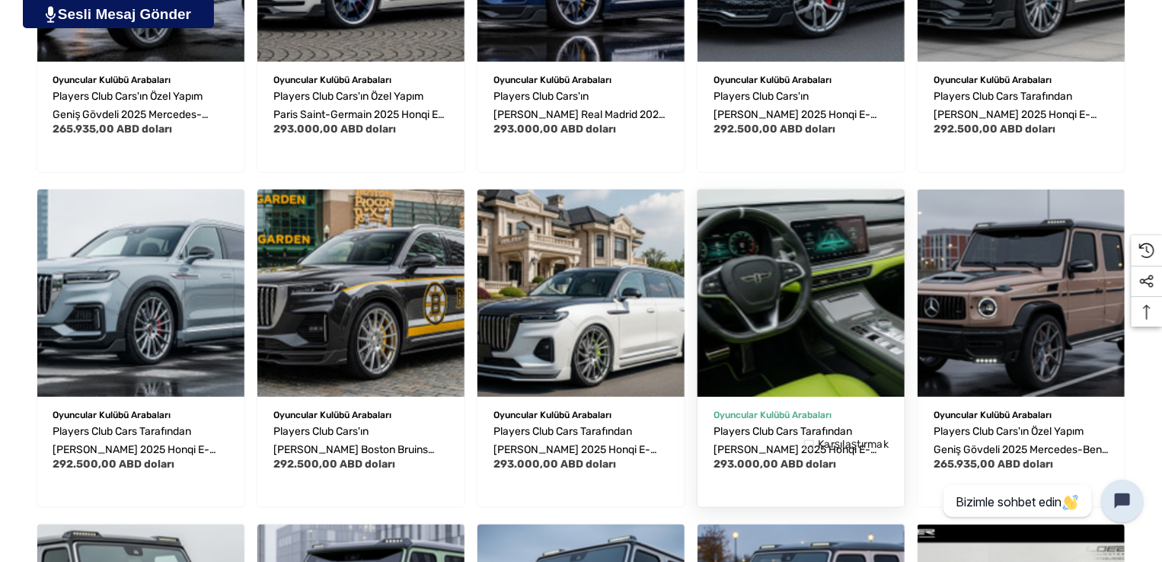
click at [795, 324] on img "Players Club Cars Tarafından Özel Yapım 2025 Honqi E-HS9 | REF EHS90826202501, …" at bounding box center [801, 293] width 228 height 228
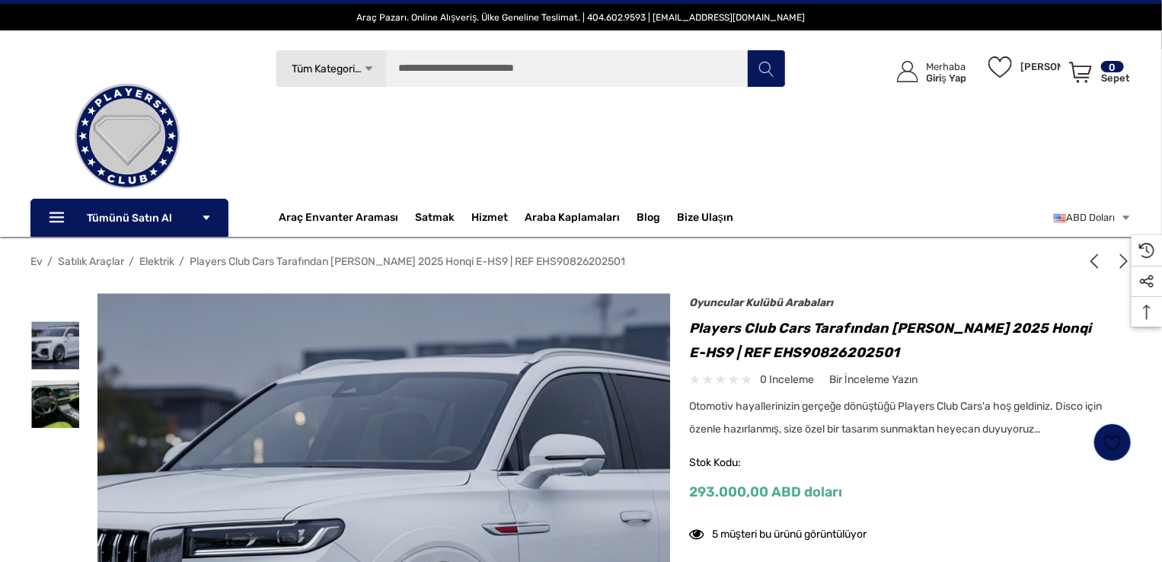
click at [365, 416] on img at bounding box center [396, 567] width 975 height 531
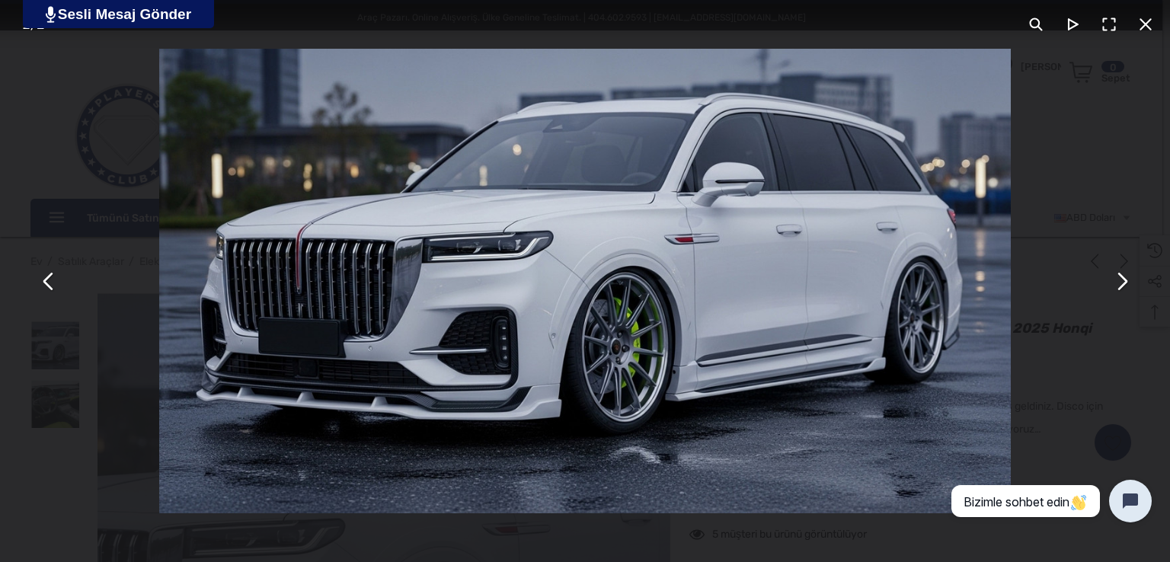
click at [1125, 286] on button "Bu modal içeriği ESC tuşuyla kapatabilirsiniz" at bounding box center [1121, 281] width 37 height 37
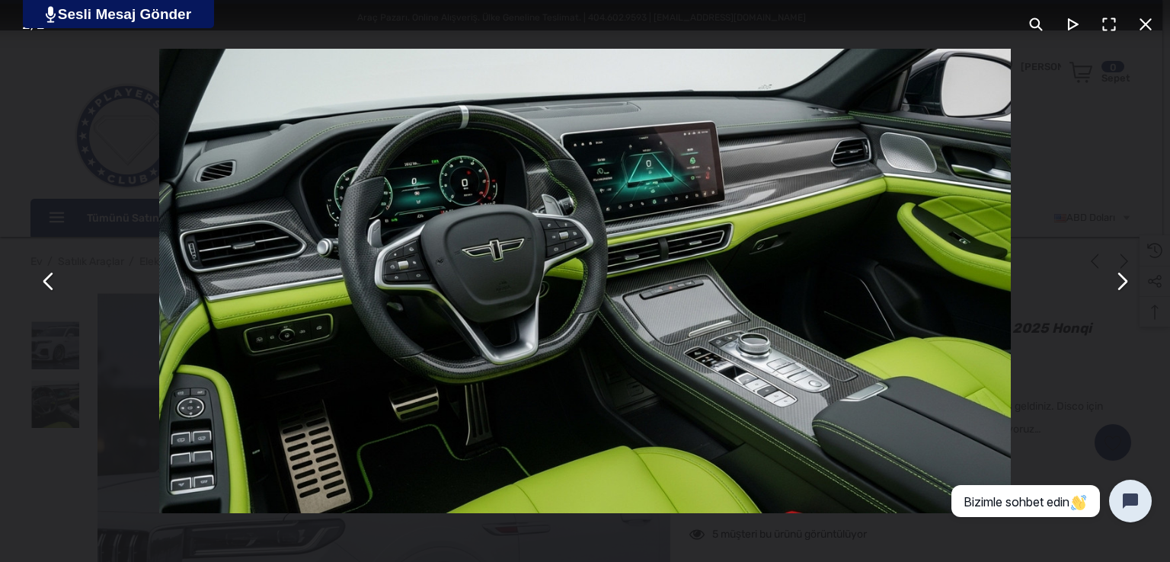
click at [1126, 286] on button "Bu modal içeriği ESC tuşuyla kapatabilirsiniz" at bounding box center [1121, 281] width 37 height 37
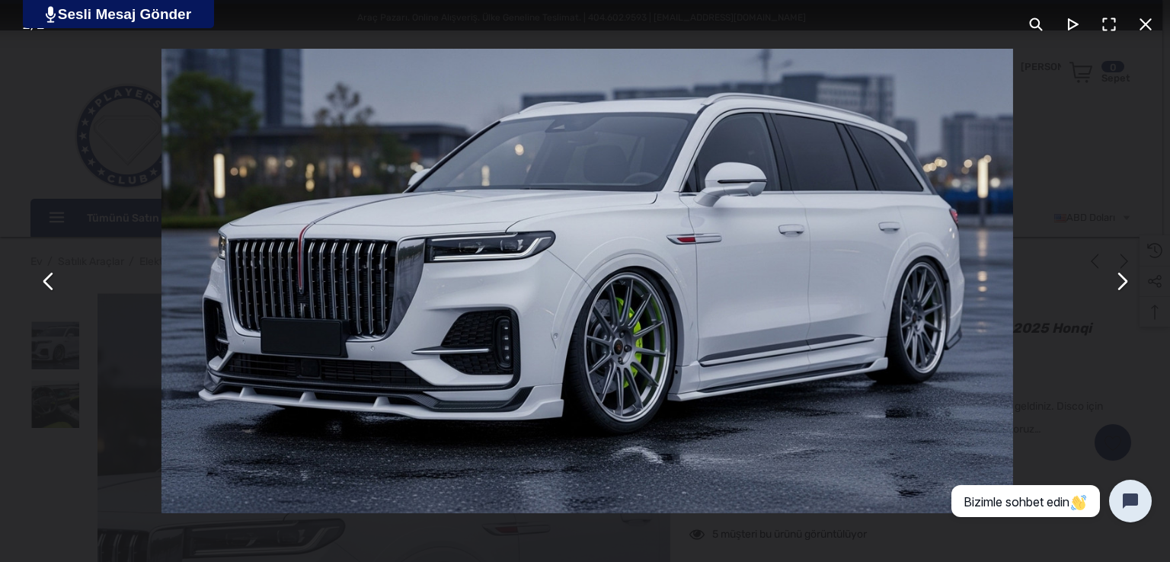
click at [1126, 286] on button "Bu modal içeriği ESC tuşuyla kapatabilirsiniz" at bounding box center [1121, 281] width 37 height 37
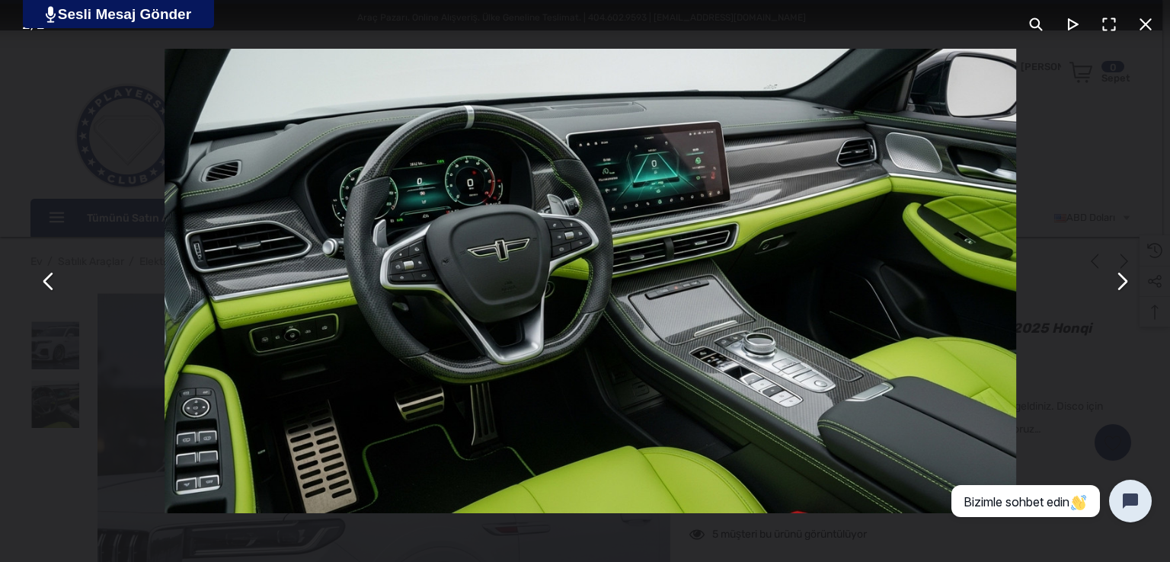
click at [1126, 286] on button "Bu modal içeriği ESC tuşuyla kapatabilirsiniz" at bounding box center [1121, 281] width 37 height 37
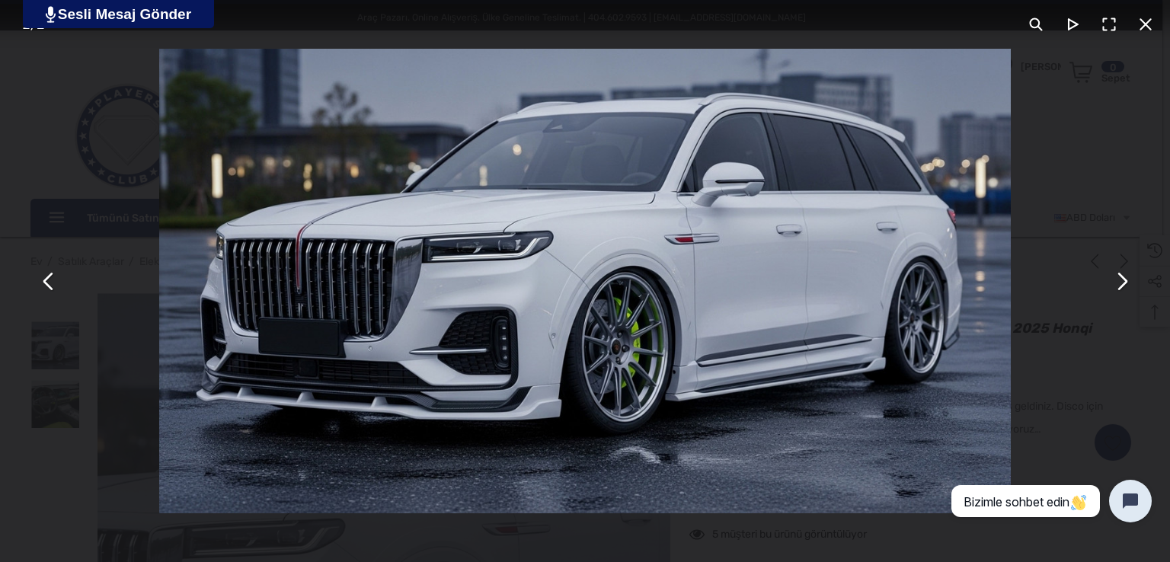
click at [1126, 286] on button "Bu modal içeriği ESC tuşuyla kapatabilirsiniz" at bounding box center [1121, 281] width 37 height 37
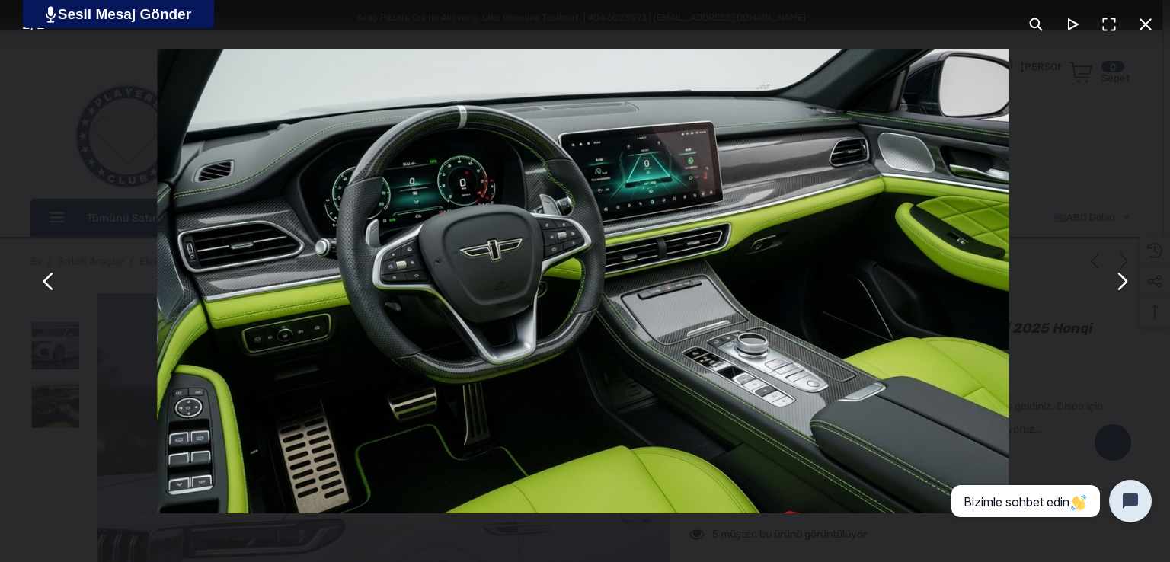
click at [1126, 284] on button "Bu modal içeriği ESC tuşuyla kapatabilirsiniz" at bounding box center [1121, 281] width 37 height 37
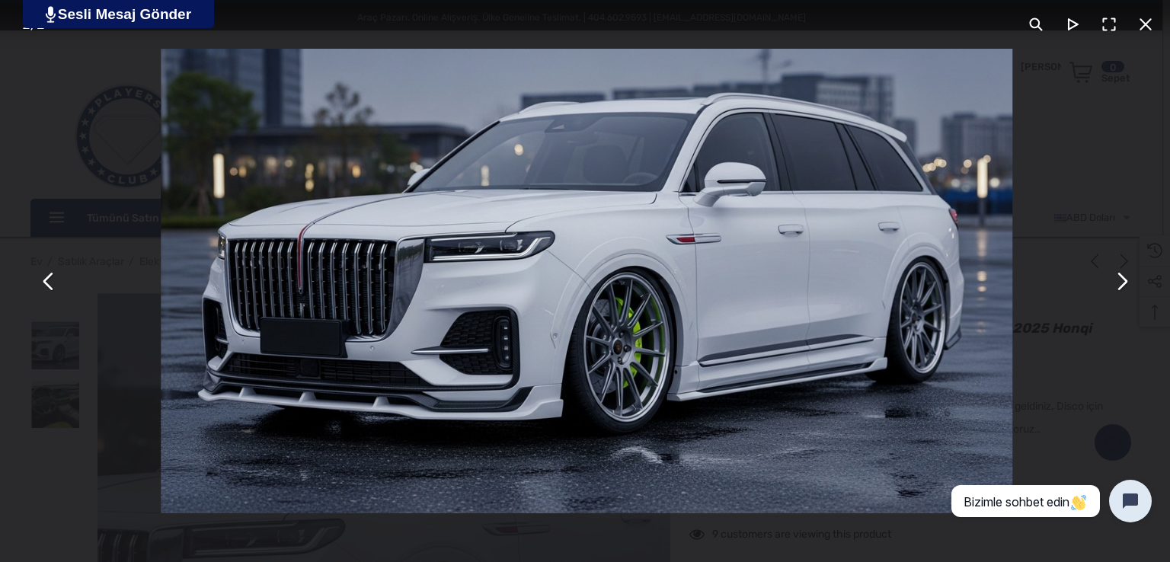
click at [1142, 22] on button "Bu modal içeriği ESC tuşuyla kapatabilirsiniz" at bounding box center [1145, 24] width 37 height 37
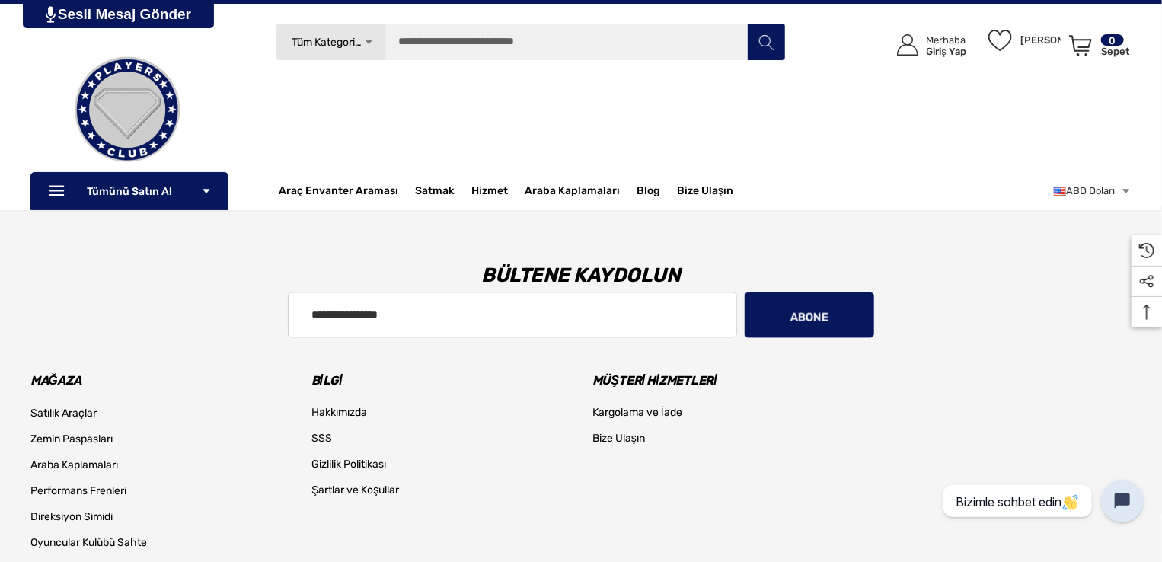
scroll to position [1015, 0]
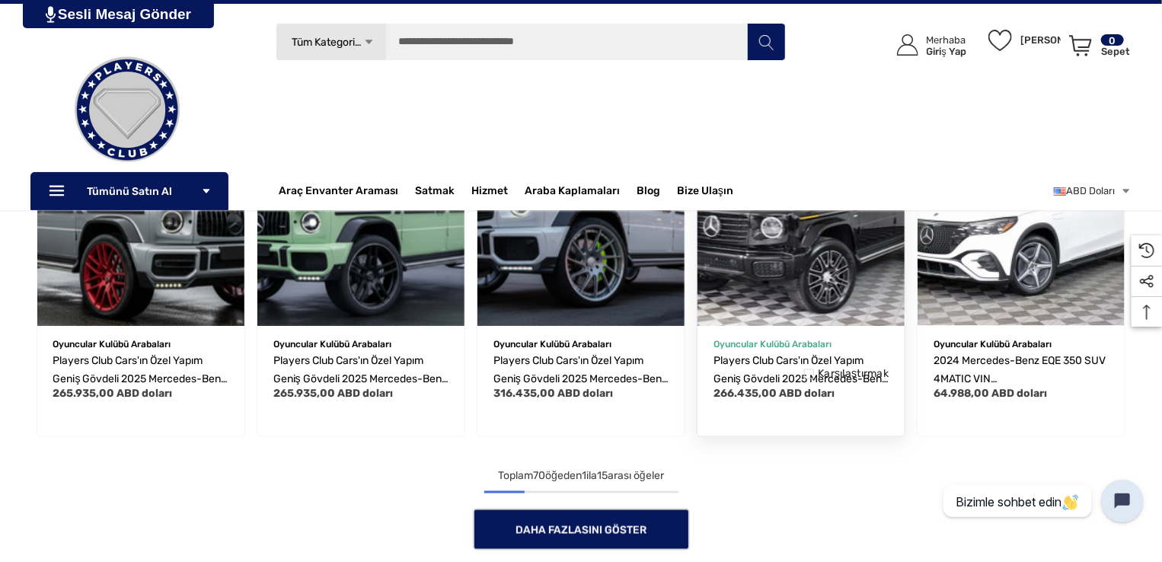
click at [816, 276] on img "Players Club Cars'ın Özel Yapım Geniş Gövdeli 2025 Mercedes-Benz G580'i | Şasi …" at bounding box center [801, 222] width 228 height 228
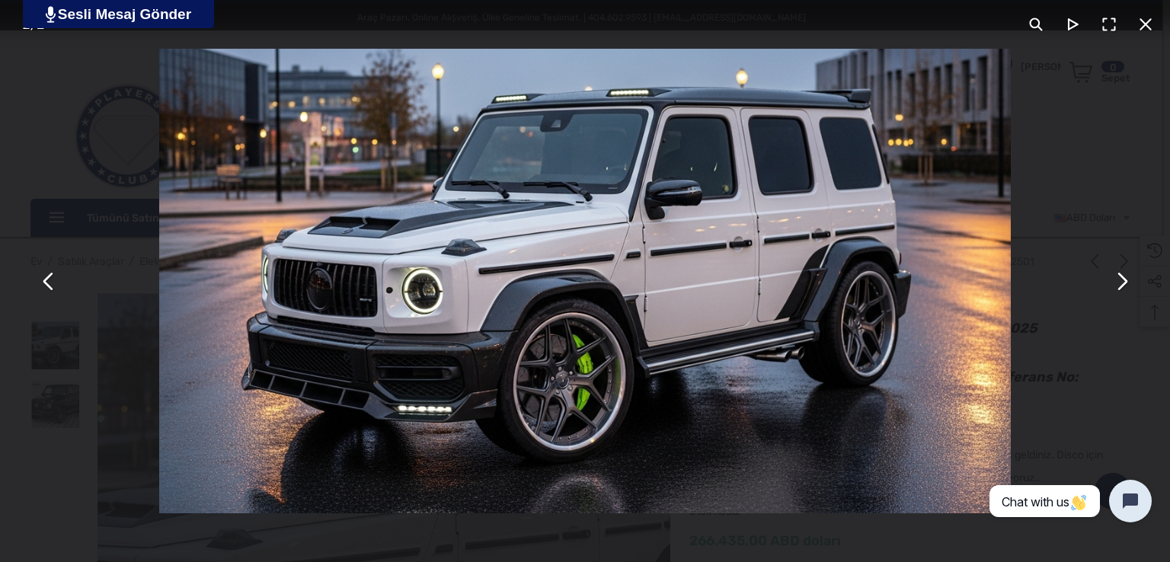
click at [1112, 286] on button "Bu modal içeriği ESC tuşuyla kapatabilirsiniz" at bounding box center [1121, 281] width 37 height 37
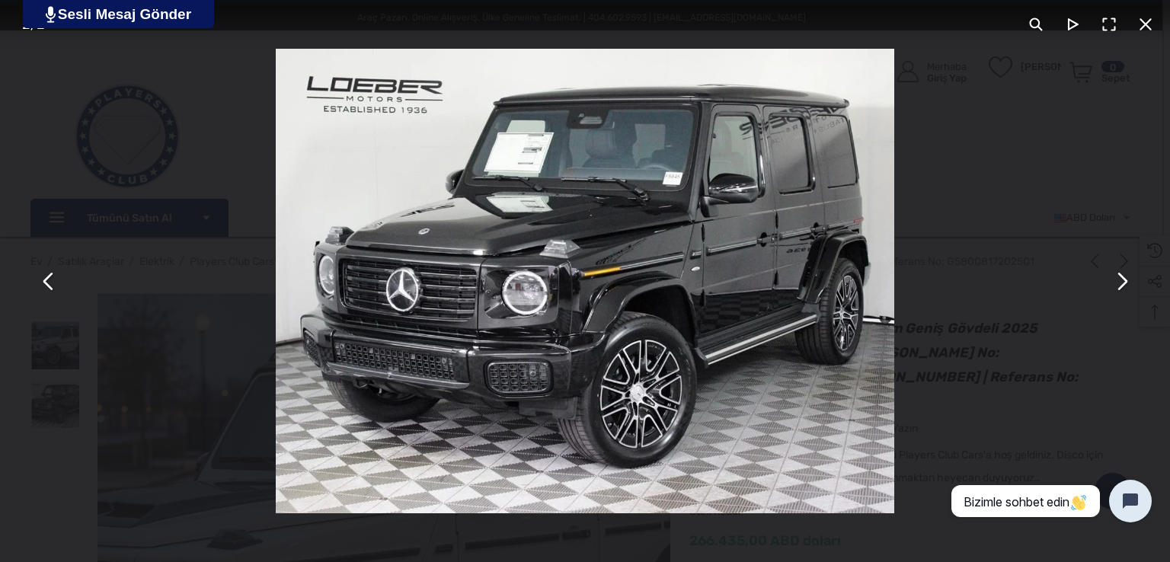
click at [1039, 266] on div "Bu modal içeriği ESC tuşuyla kapatabilirsiniz" at bounding box center [585, 281] width 1170 height 562
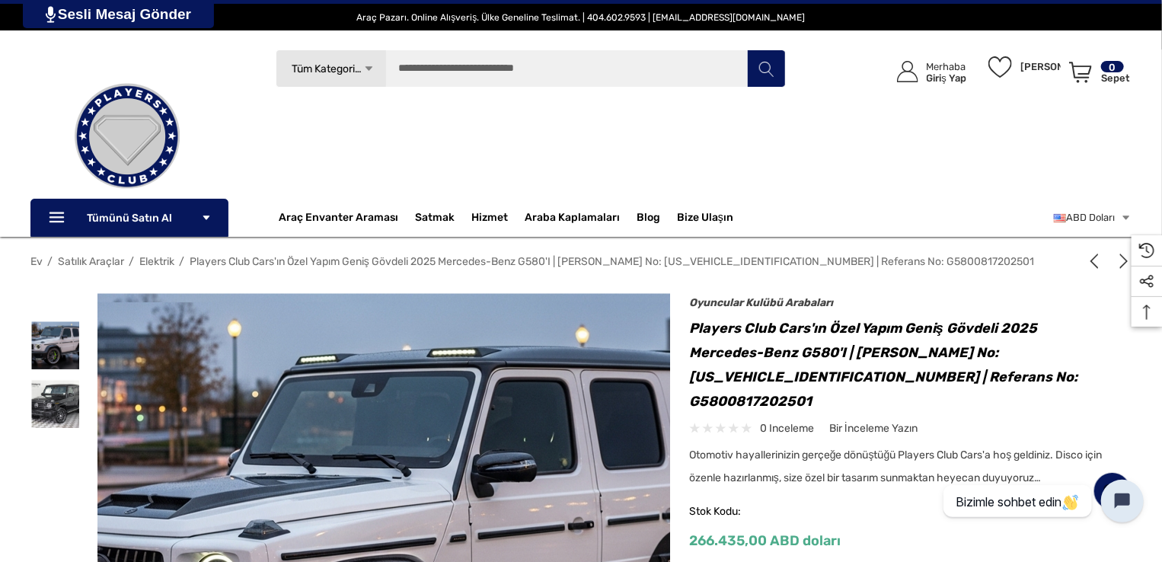
click at [357, 413] on img at bounding box center [402, 567] width 975 height 531
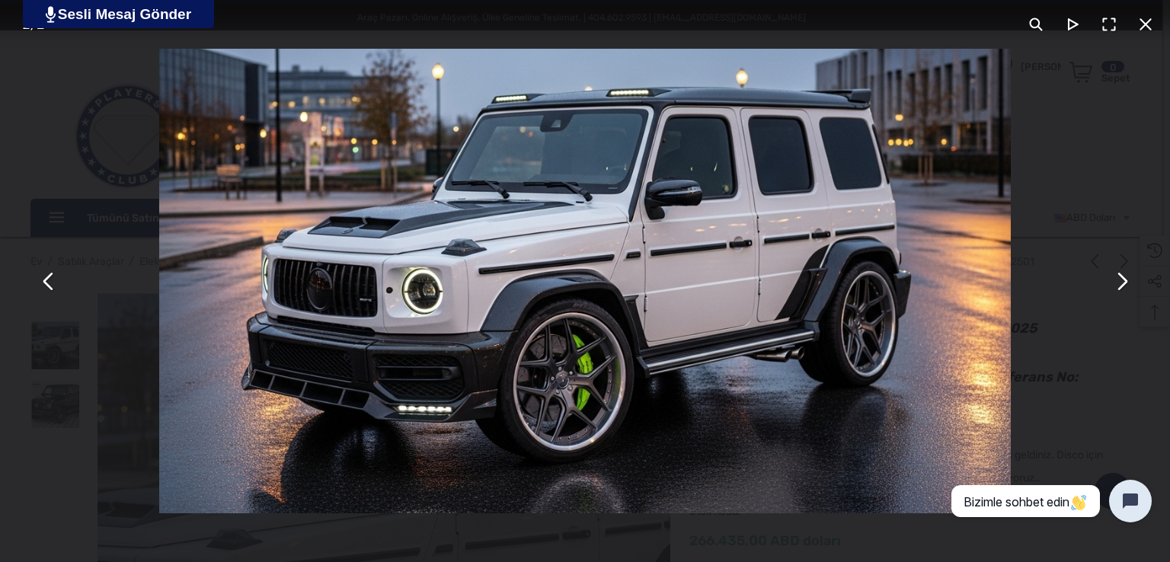
click at [1124, 282] on button "Bu modal içeriği ESC tuşuyla kapatabilirsiniz" at bounding box center [1121, 281] width 37 height 37
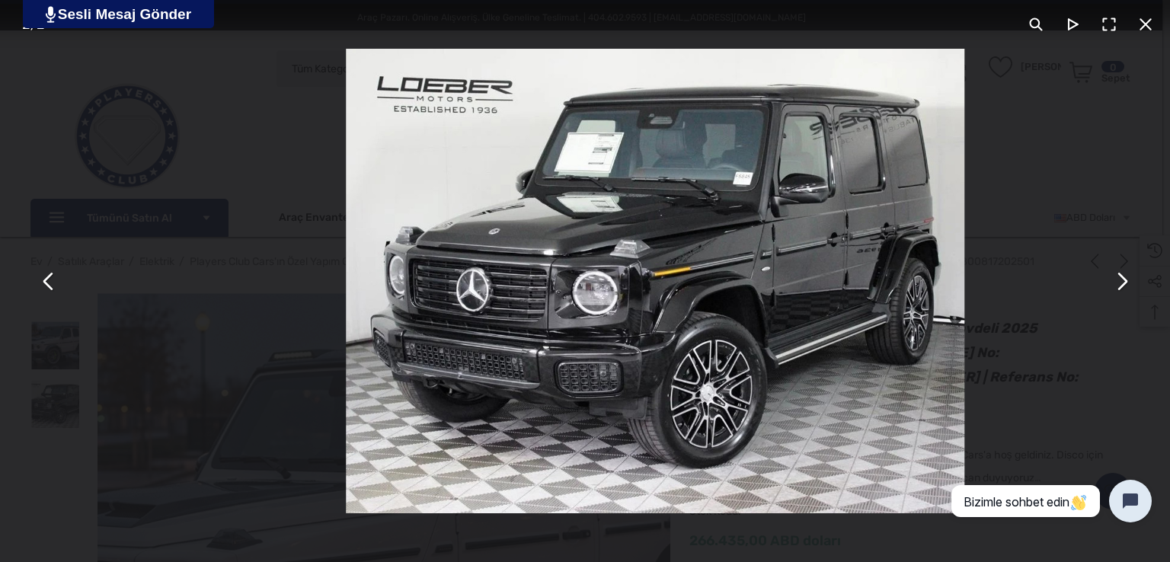
click at [1124, 282] on button "Bu modal içeriği ESC tuşuyla kapatabilirsiniz" at bounding box center [1121, 281] width 37 height 37
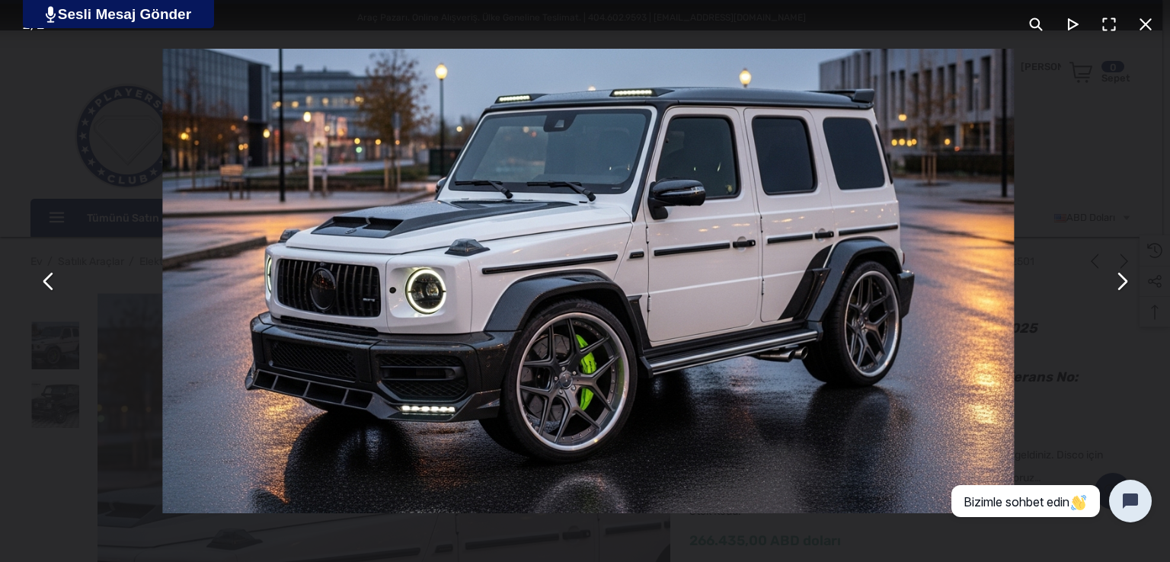
click at [1124, 282] on button "Bu modal içeriği ESC tuşuyla kapatabilirsiniz" at bounding box center [1121, 281] width 37 height 37
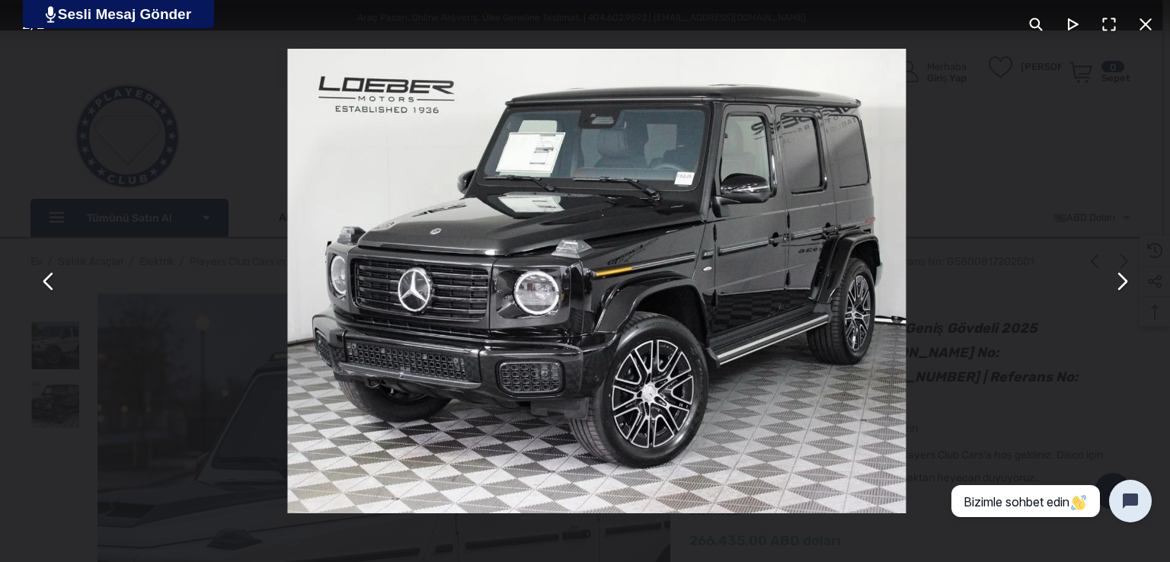
click at [1124, 282] on button "Bu modal içeriği ESC tuşuyla kapatabilirsiniz" at bounding box center [1121, 281] width 37 height 37
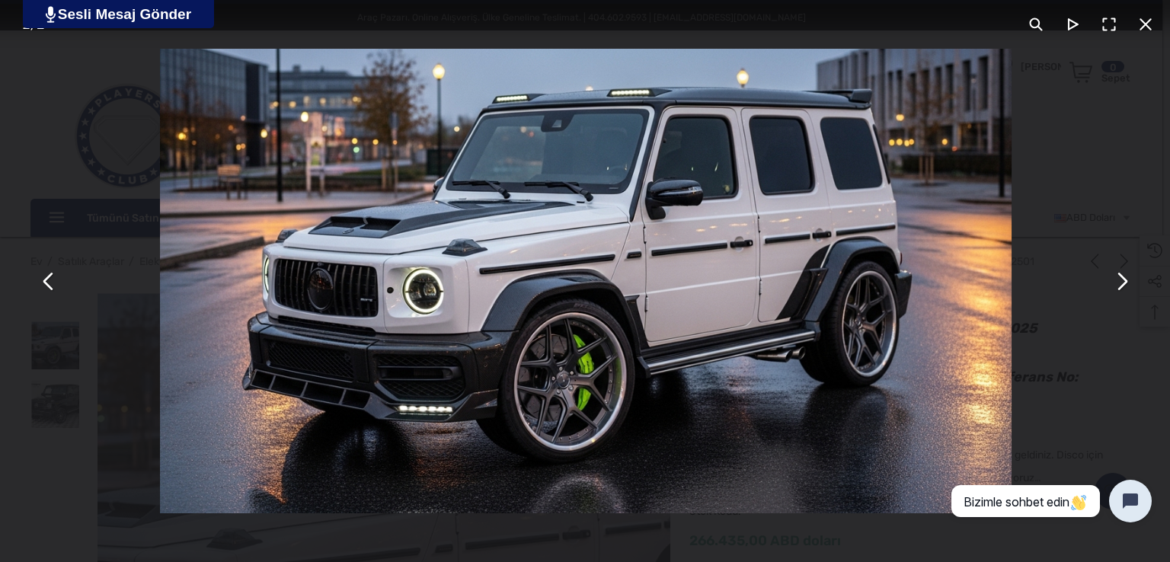
click at [1124, 282] on button "Bu modal içeriği ESC tuşuyla kapatabilirsiniz" at bounding box center [1121, 281] width 37 height 37
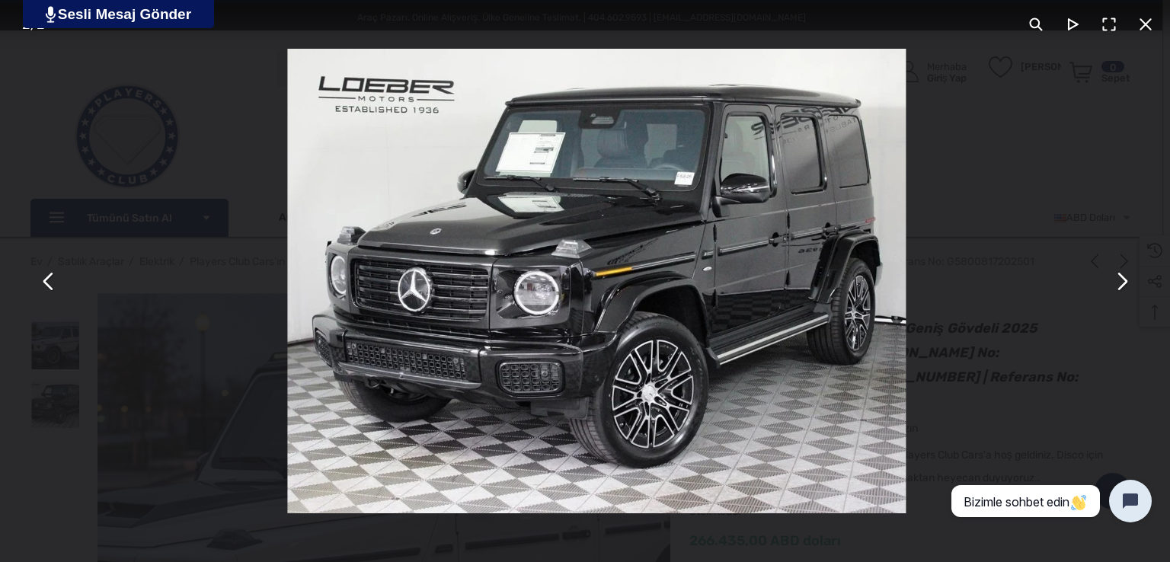
click at [1124, 282] on button "Bu modal içeriği ESC tuşuyla kapatabilirsiniz" at bounding box center [1121, 281] width 37 height 37
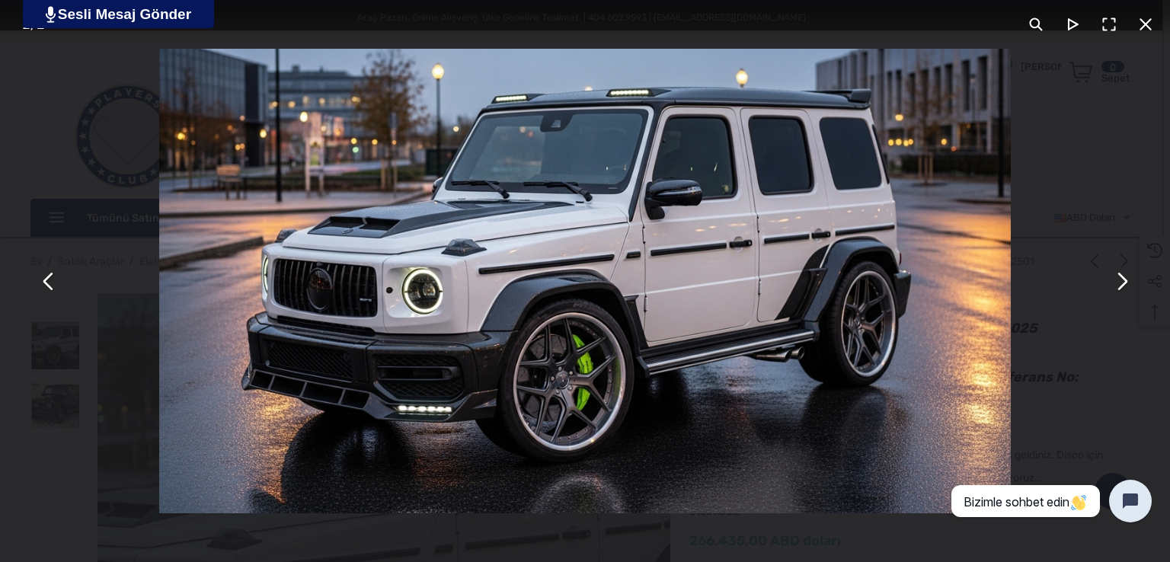
click at [1142, 36] on button "Bu modal içeriği ESC tuşuyla kapatabilirsiniz" at bounding box center [1145, 24] width 37 height 37
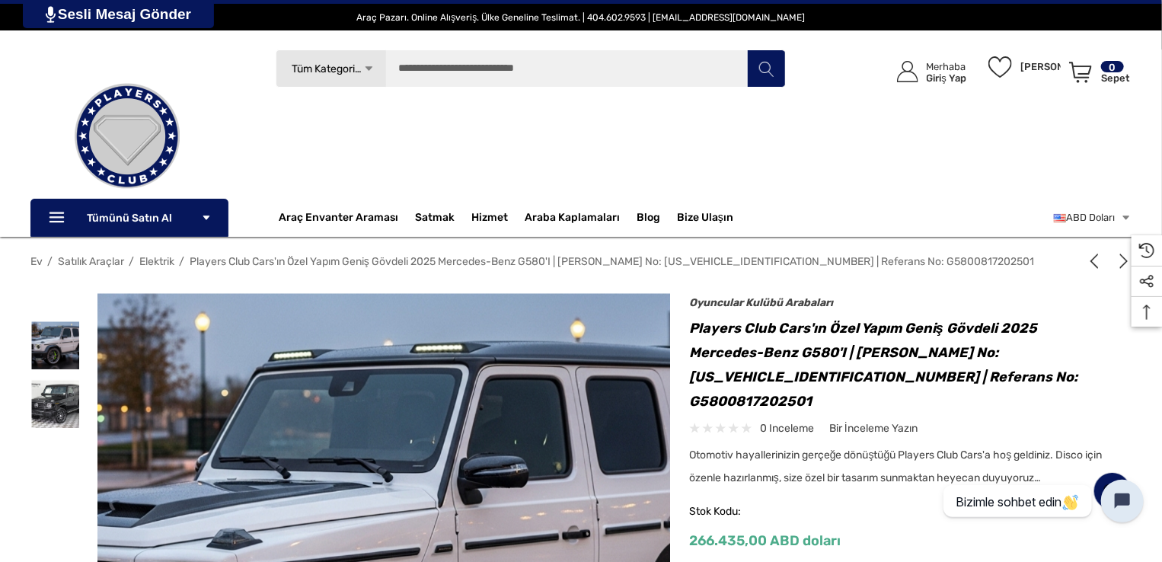
click at [111, 145] on img at bounding box center [127, 136] width 152 height 152
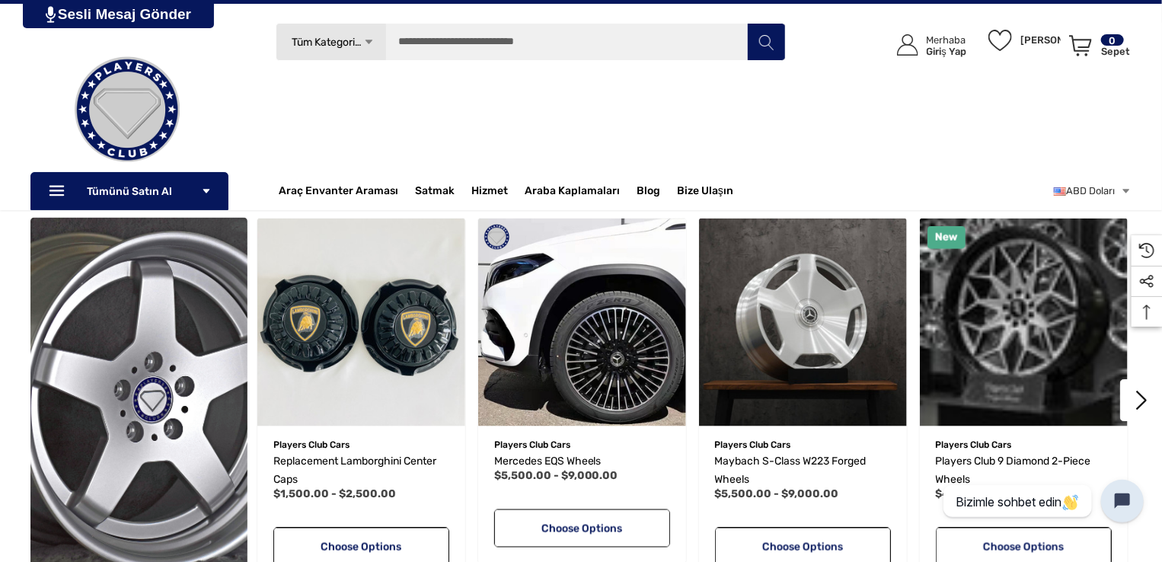
scroll to position [3655, 0]
